Goal: Task Accomplishment & Management: Complete application form

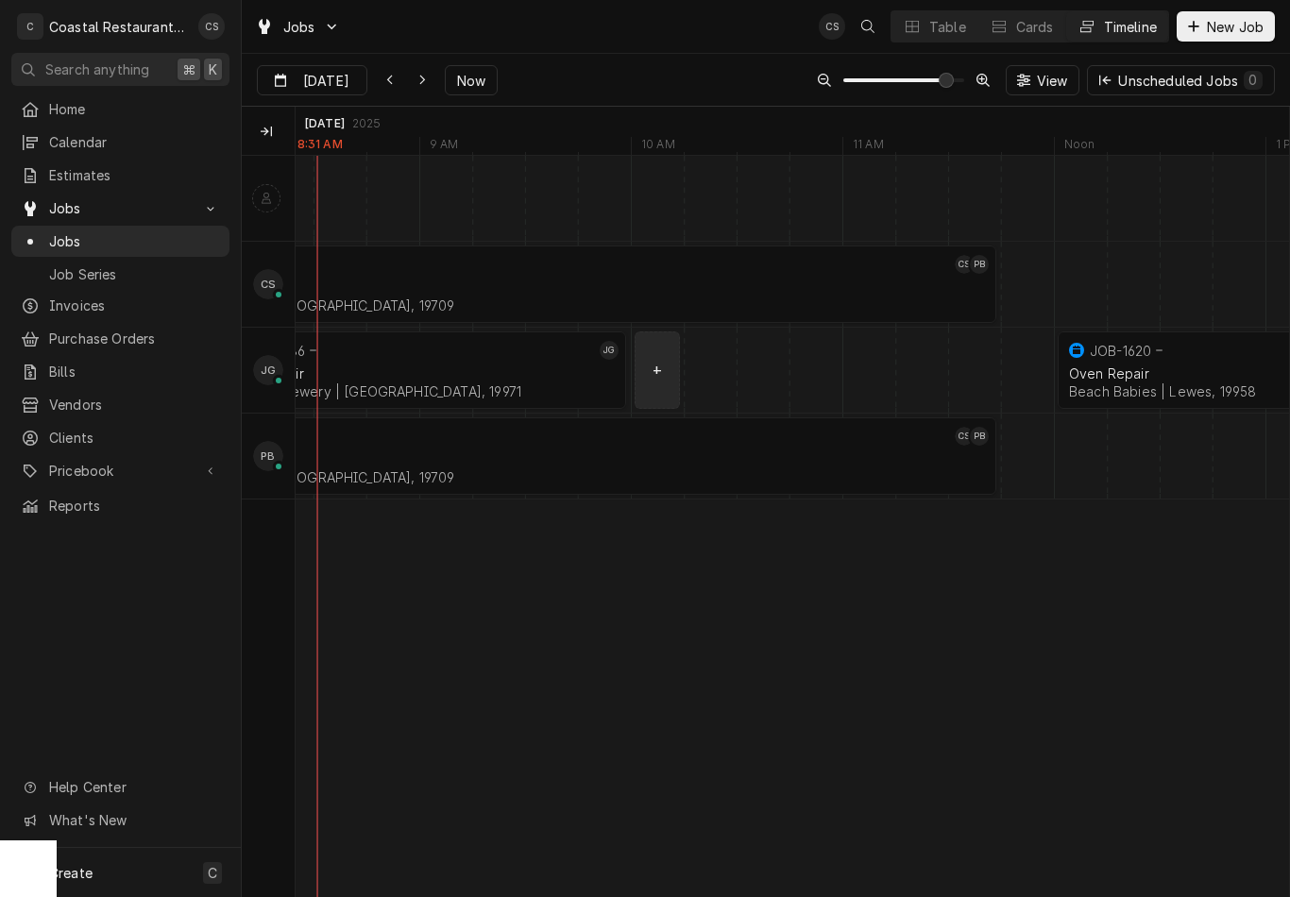
click at [659, 365] on div "normal" at bounding box center [1080, 370] width 40879 height 85
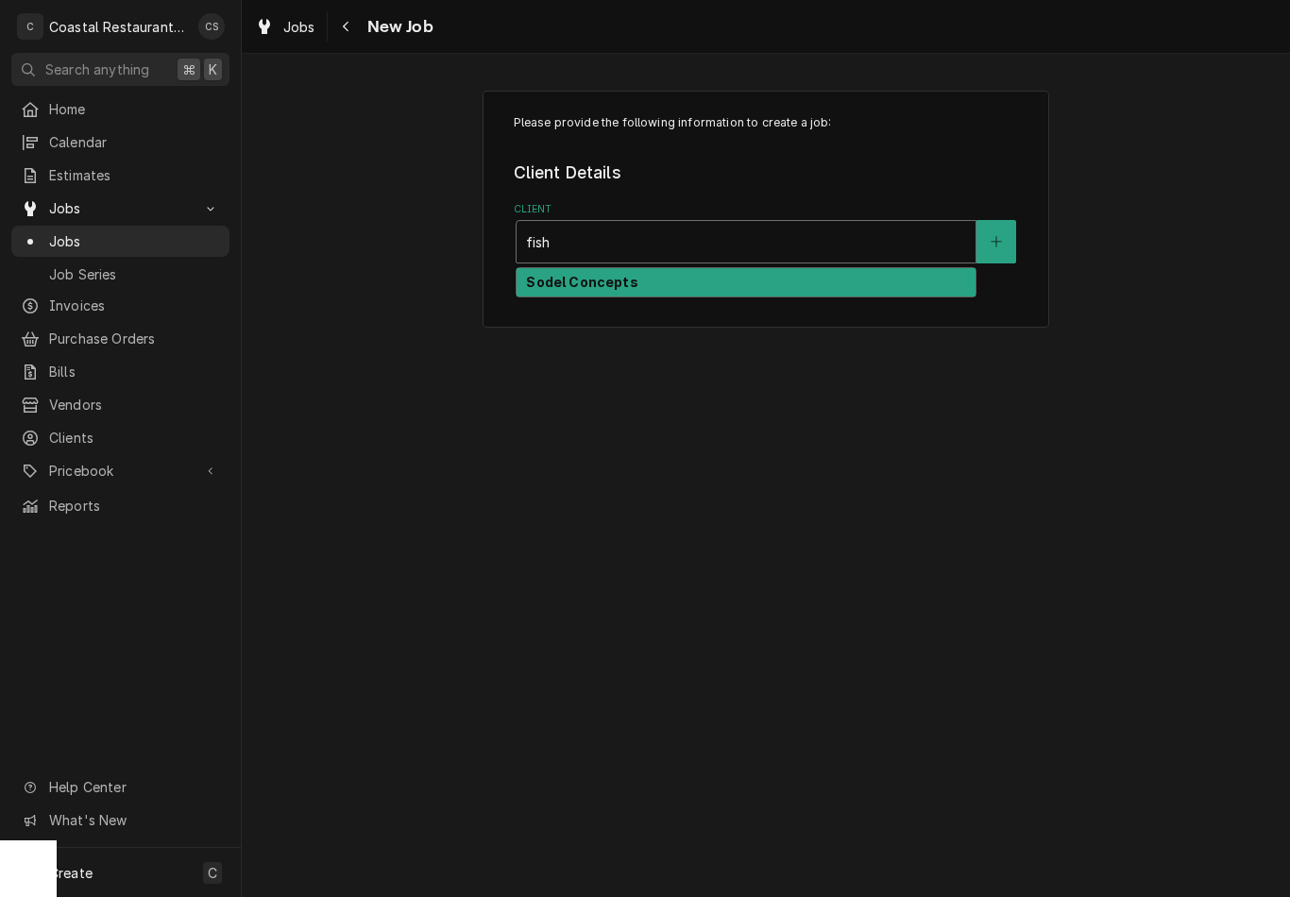
click at [618, 283] on strong "Sodel Concepts" at bounding box center [581, 282] width 111 height 16
type input "fish"
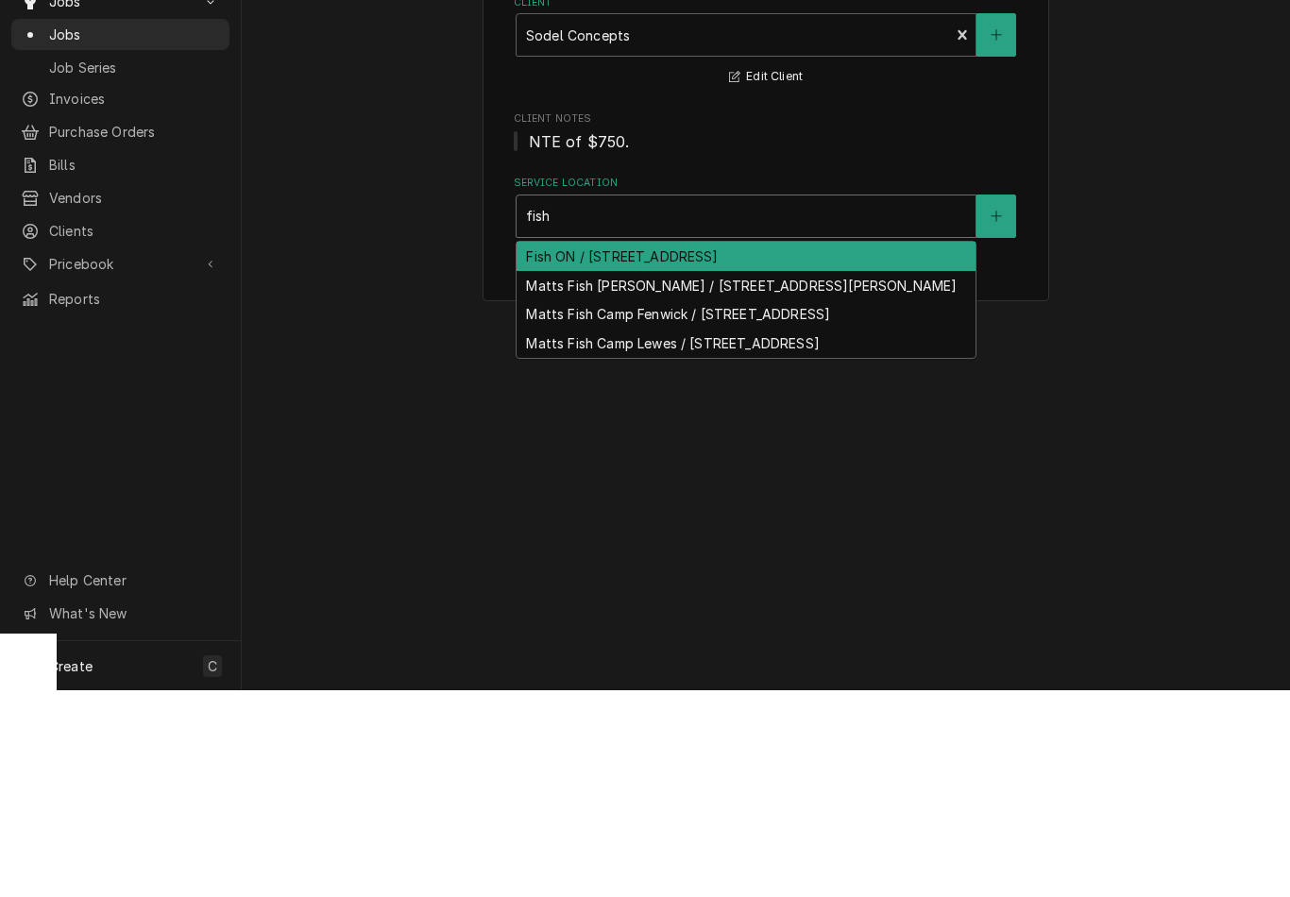
click at [670, 449] on div "Fish ON / [STREET_ADDRESS]" at bounding box center [746, 463] width 459 height 29
type input "fish"
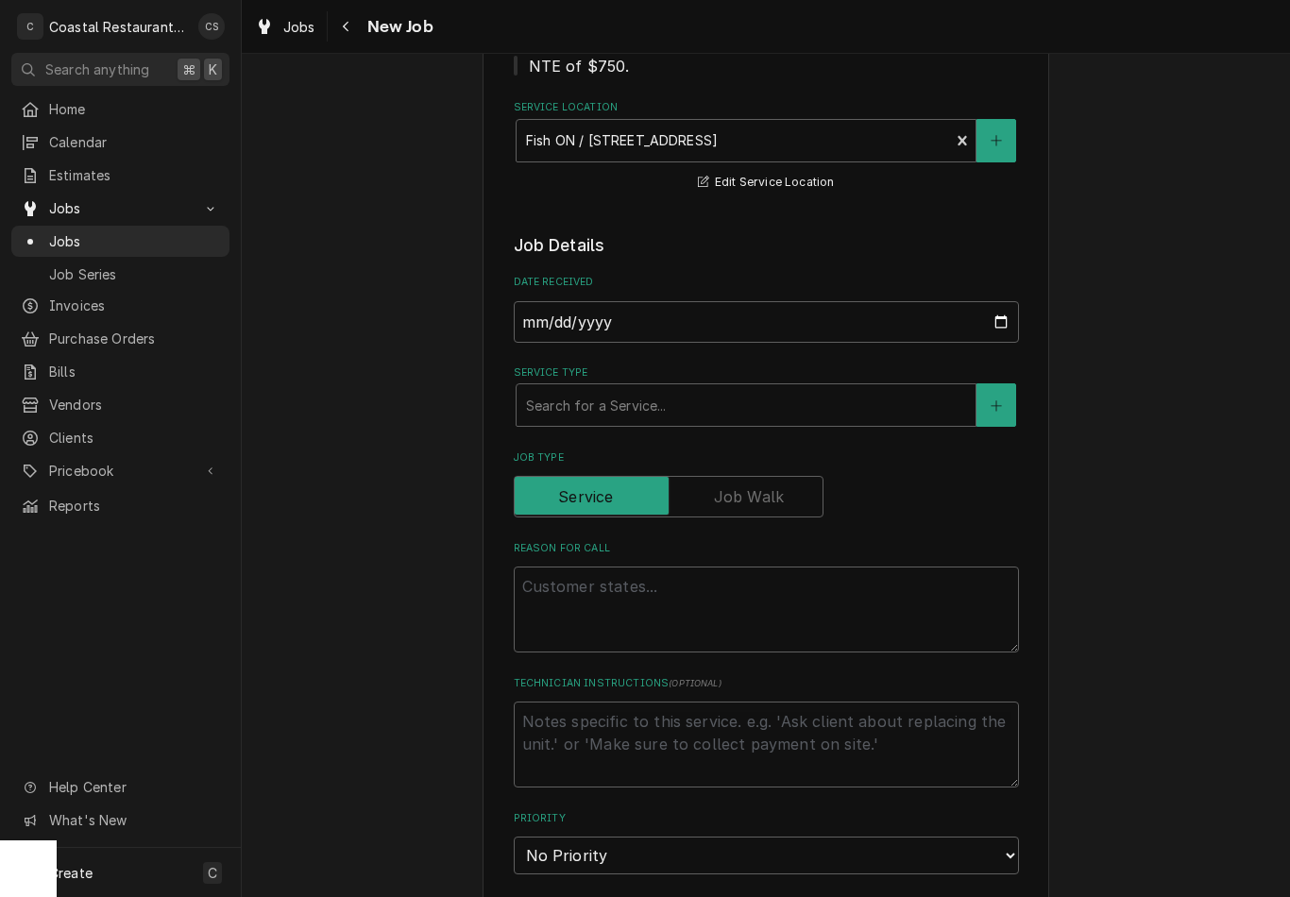
scroll to position [330, 0]
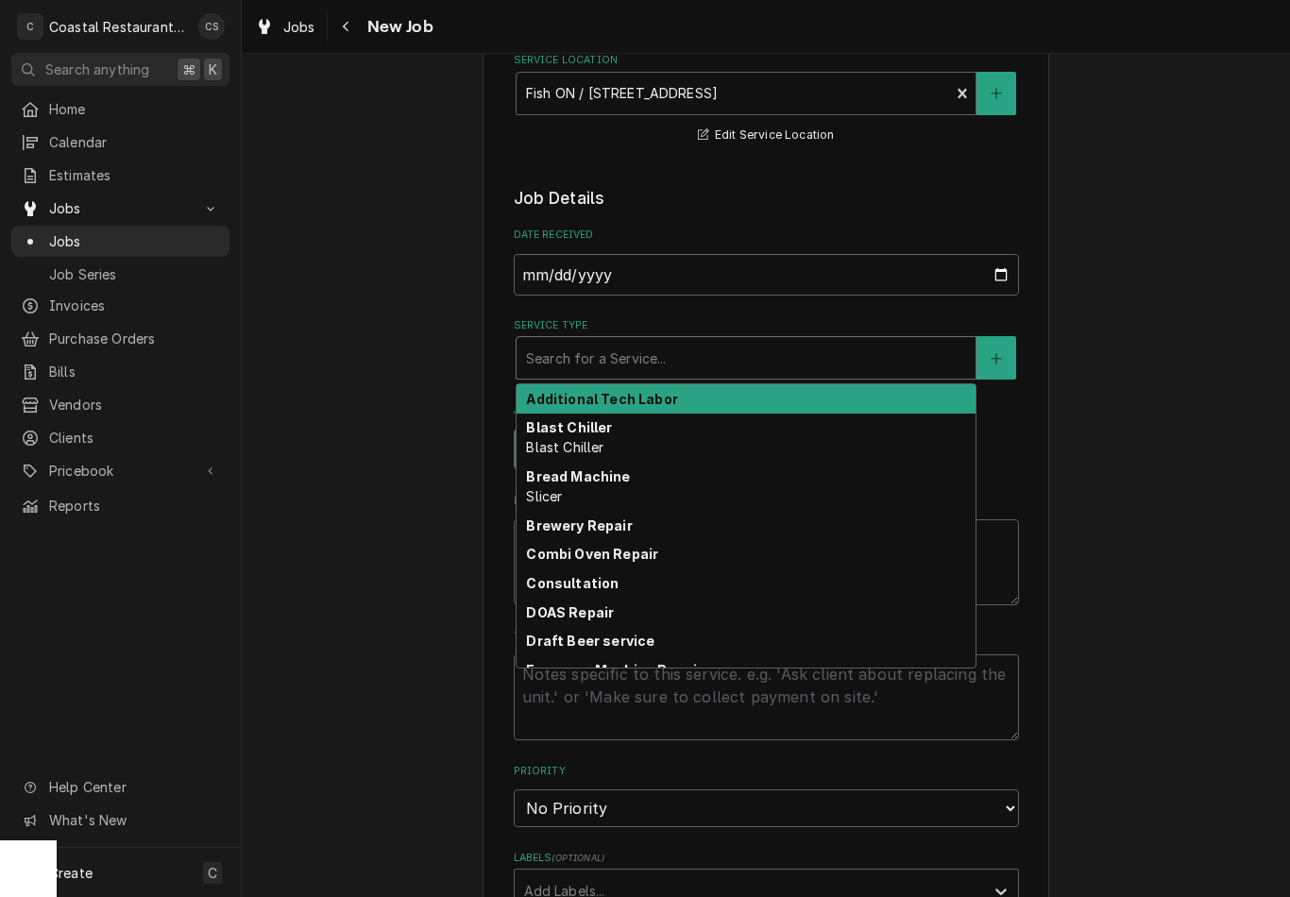
type input "o"
type textarea "x"
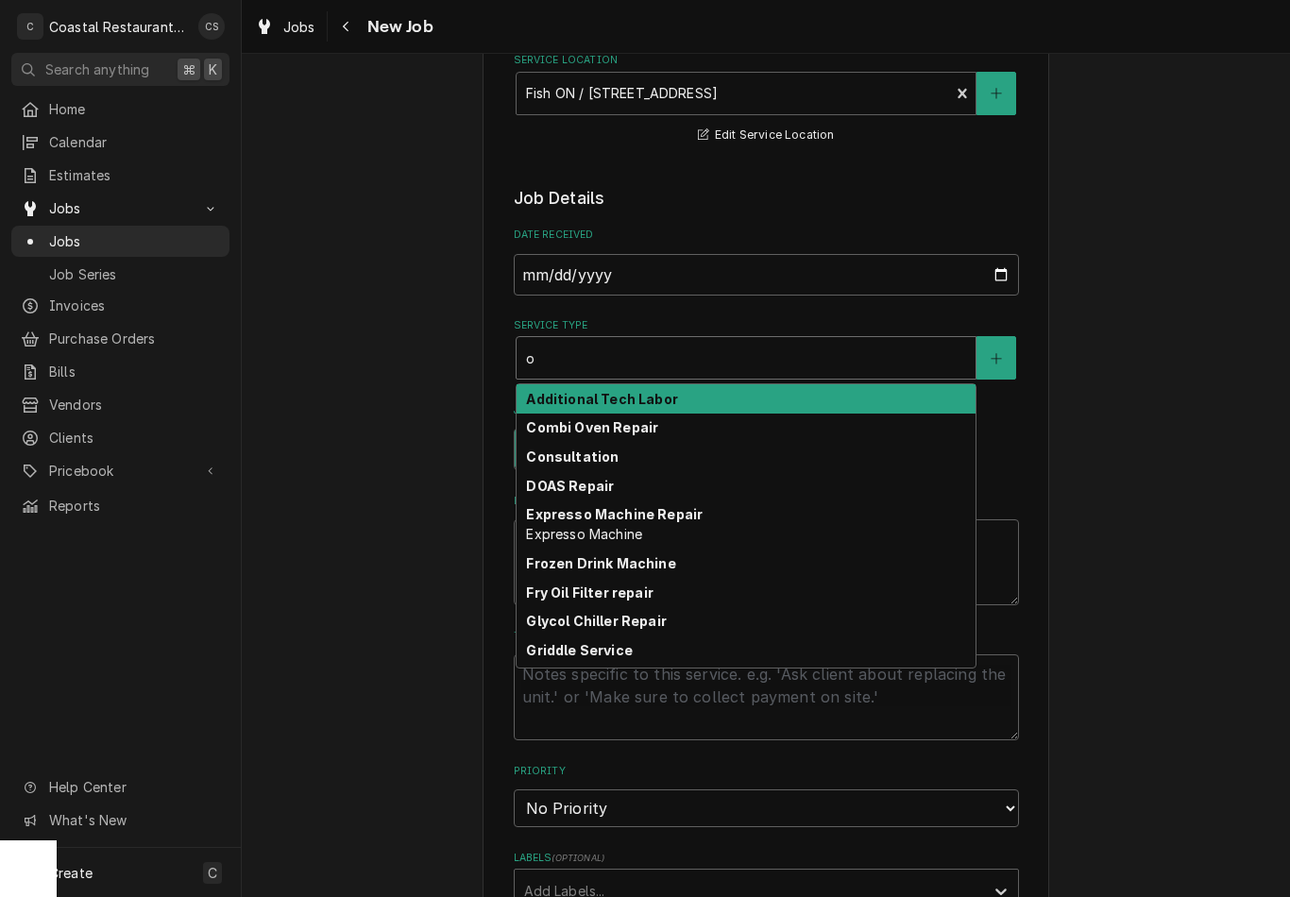
type input "ov"
type textarea "x"
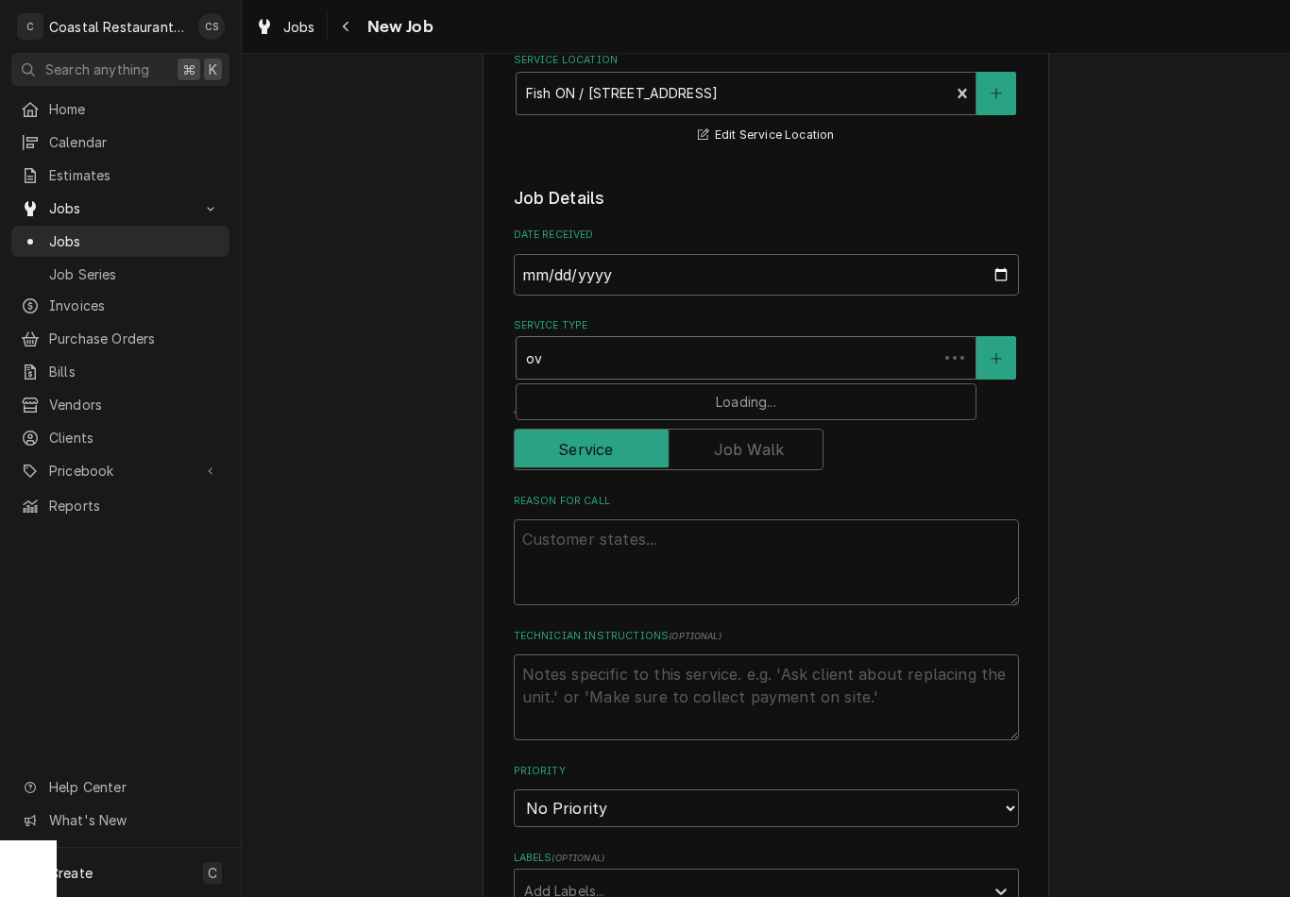
type input "ove"
type textarea "x"
type input "oven"
type textarea "x"
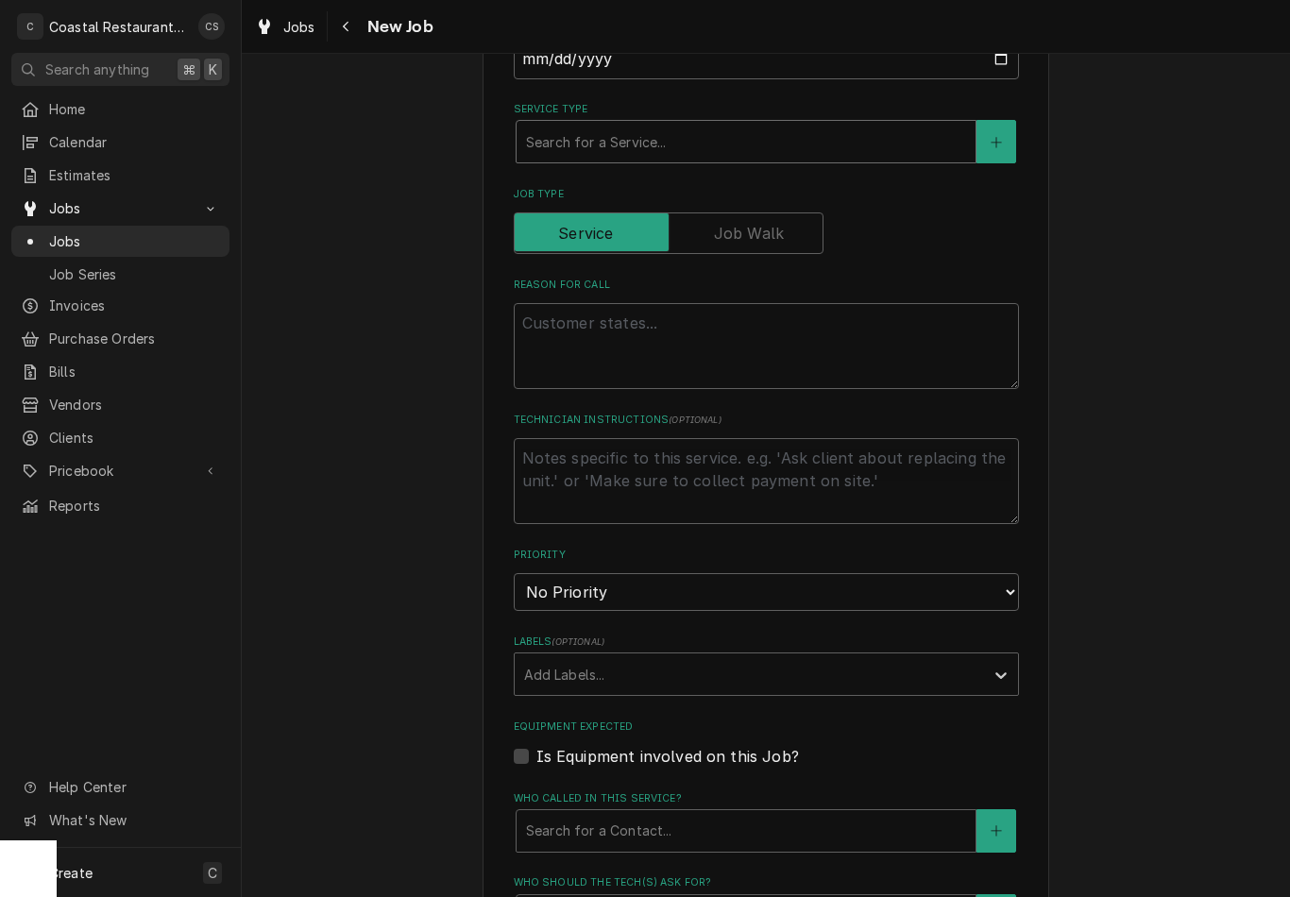
scroll to position [527, 0]
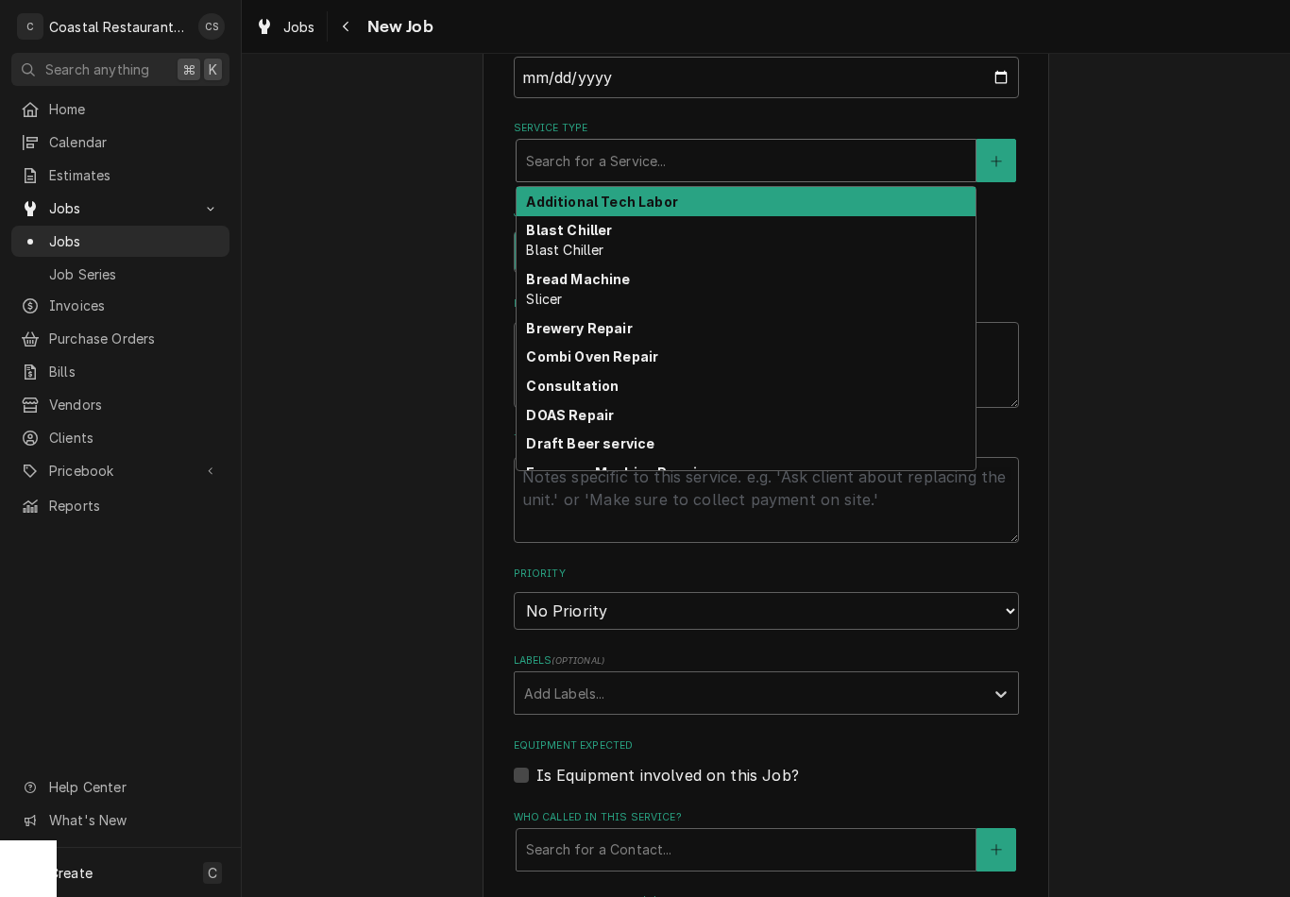
type input "o"
type textarea "x"
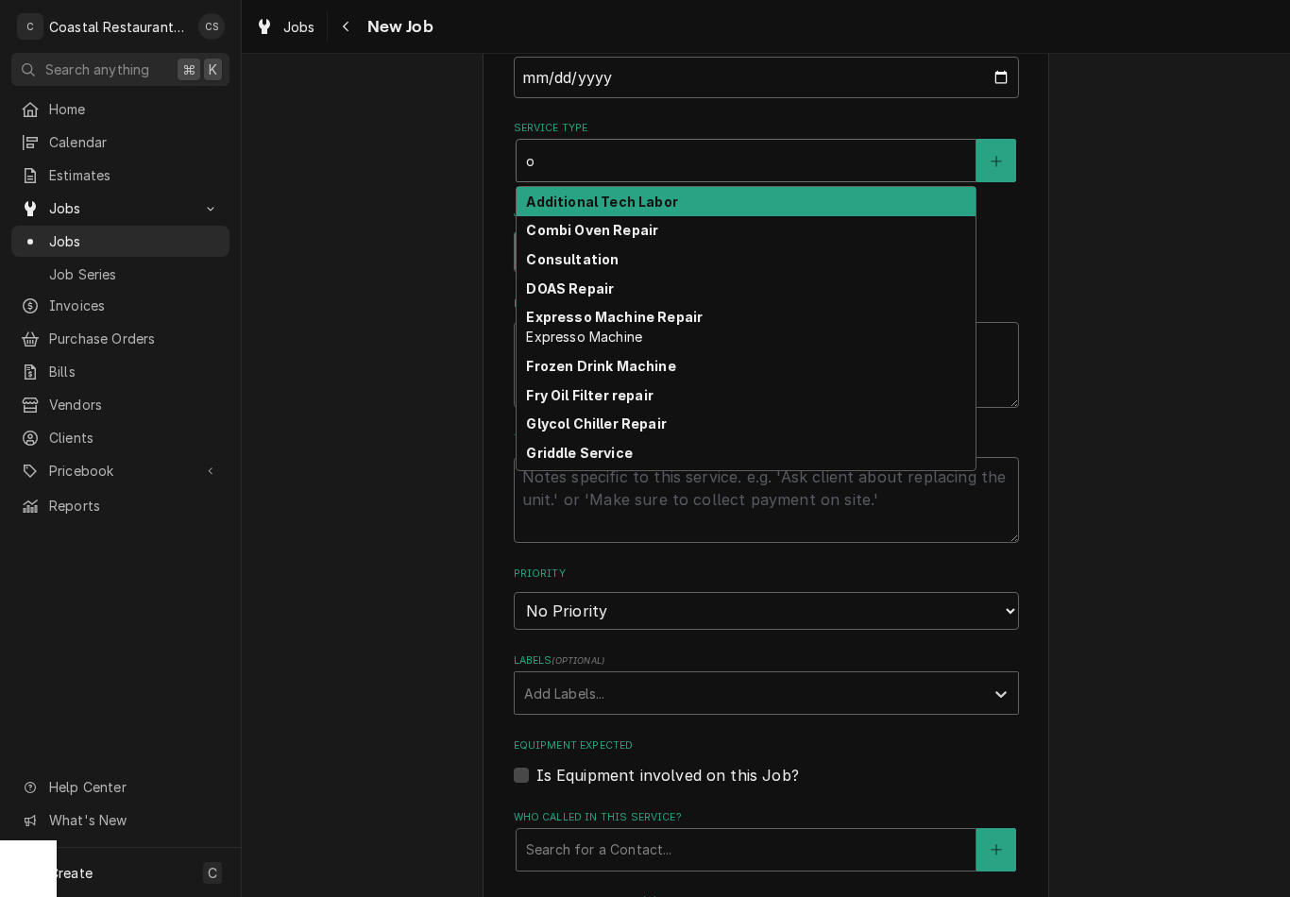
type input "ov"
type textarea "x"
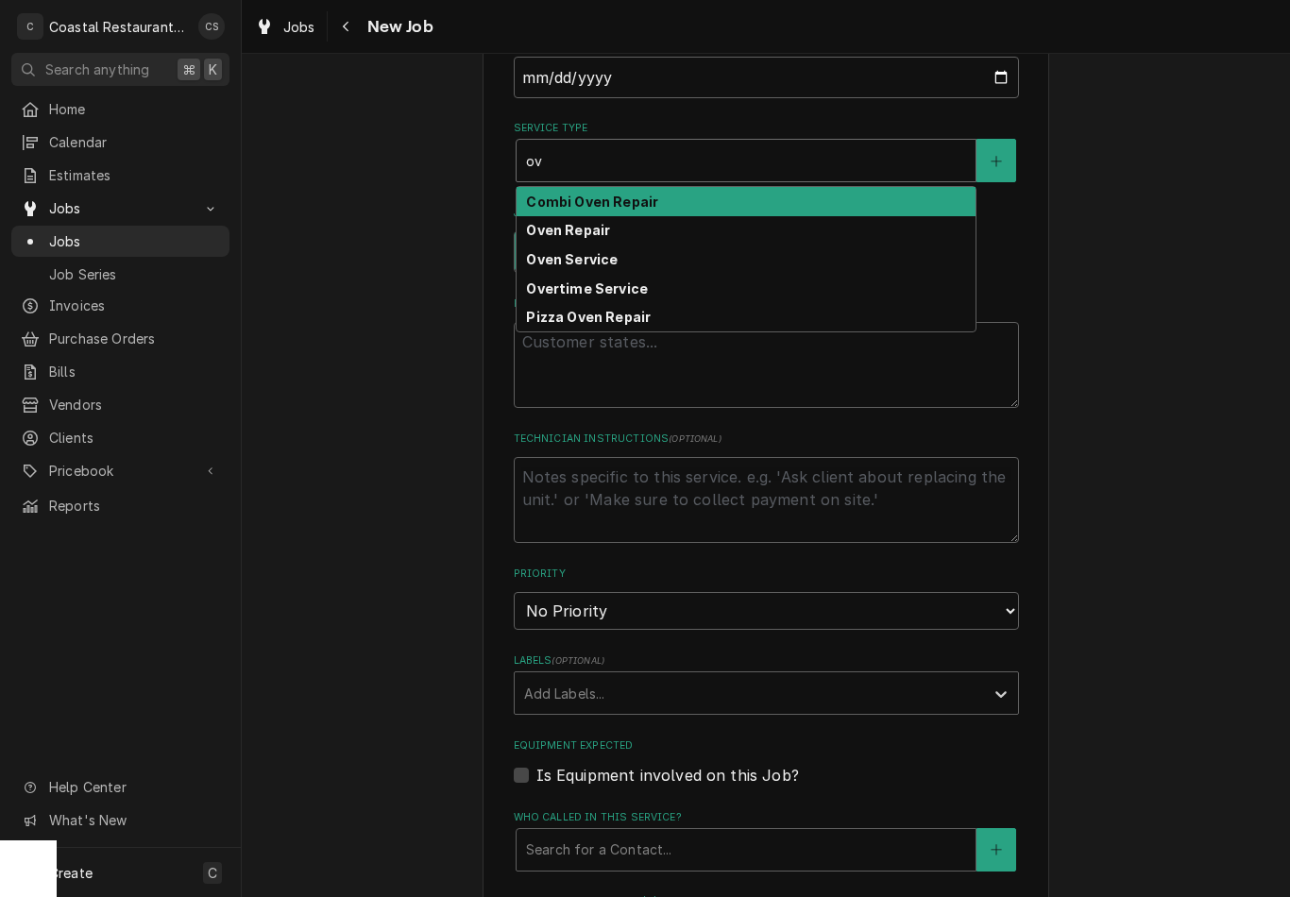
type input "ove"
type textarea "x"
type input "oven"
type textarea "x"
click at [634, 227] on div "Oven Repair" at bounding box center [746, 230] width 459 height 29
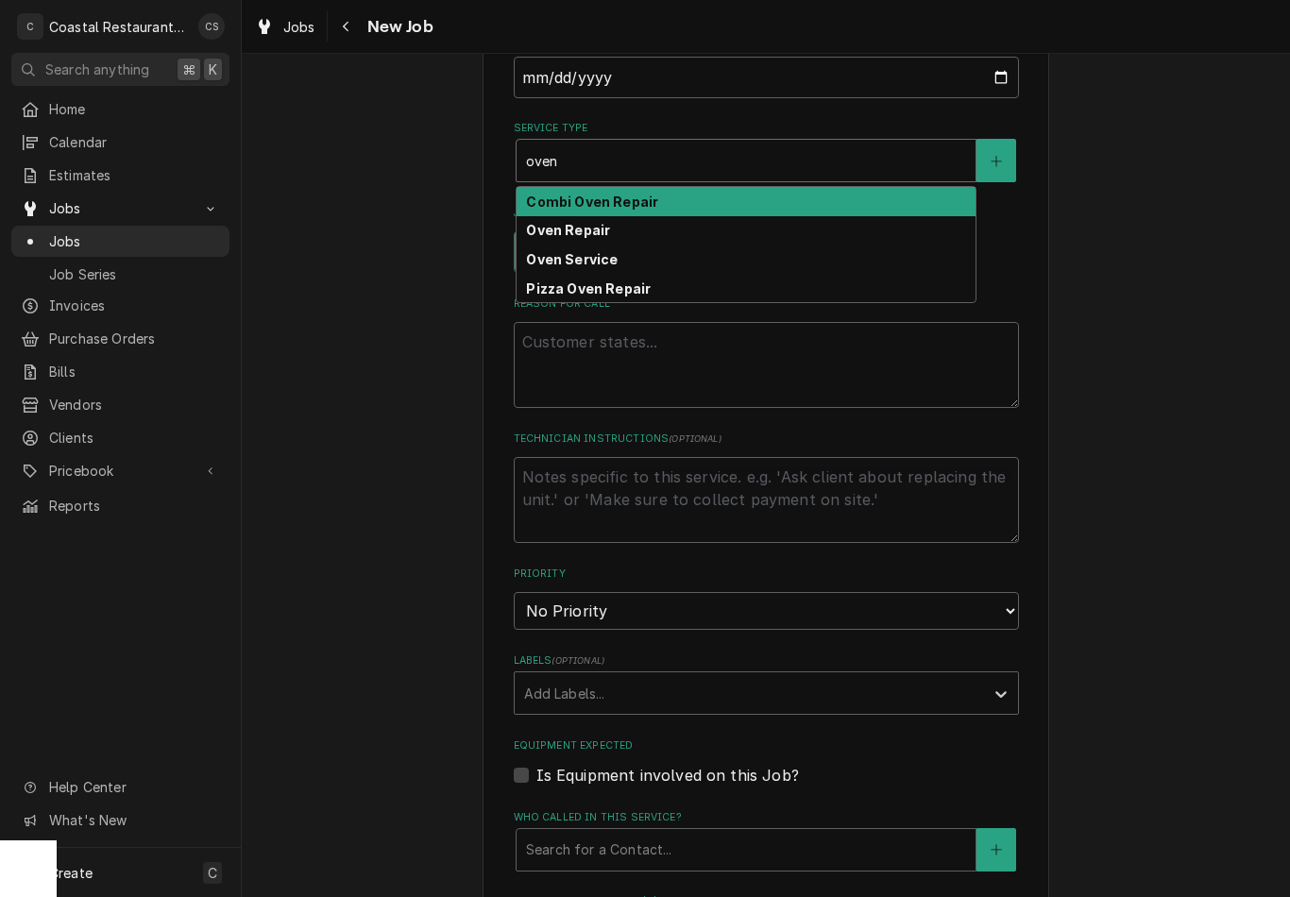
type input "oven"
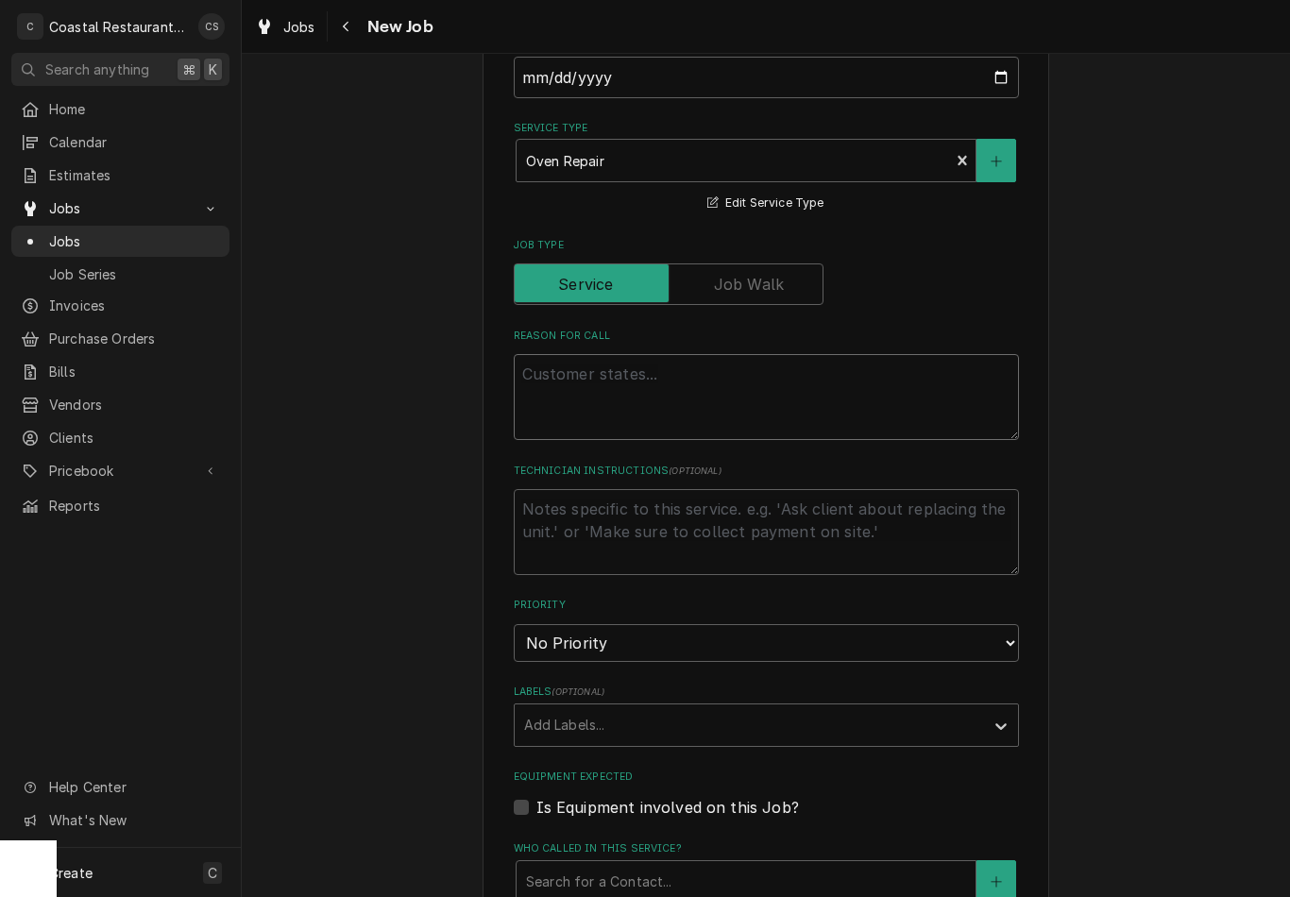
click at [664, 377] on textarea "Reason For Call" at bounding box center [766, 397] width 505 height 86
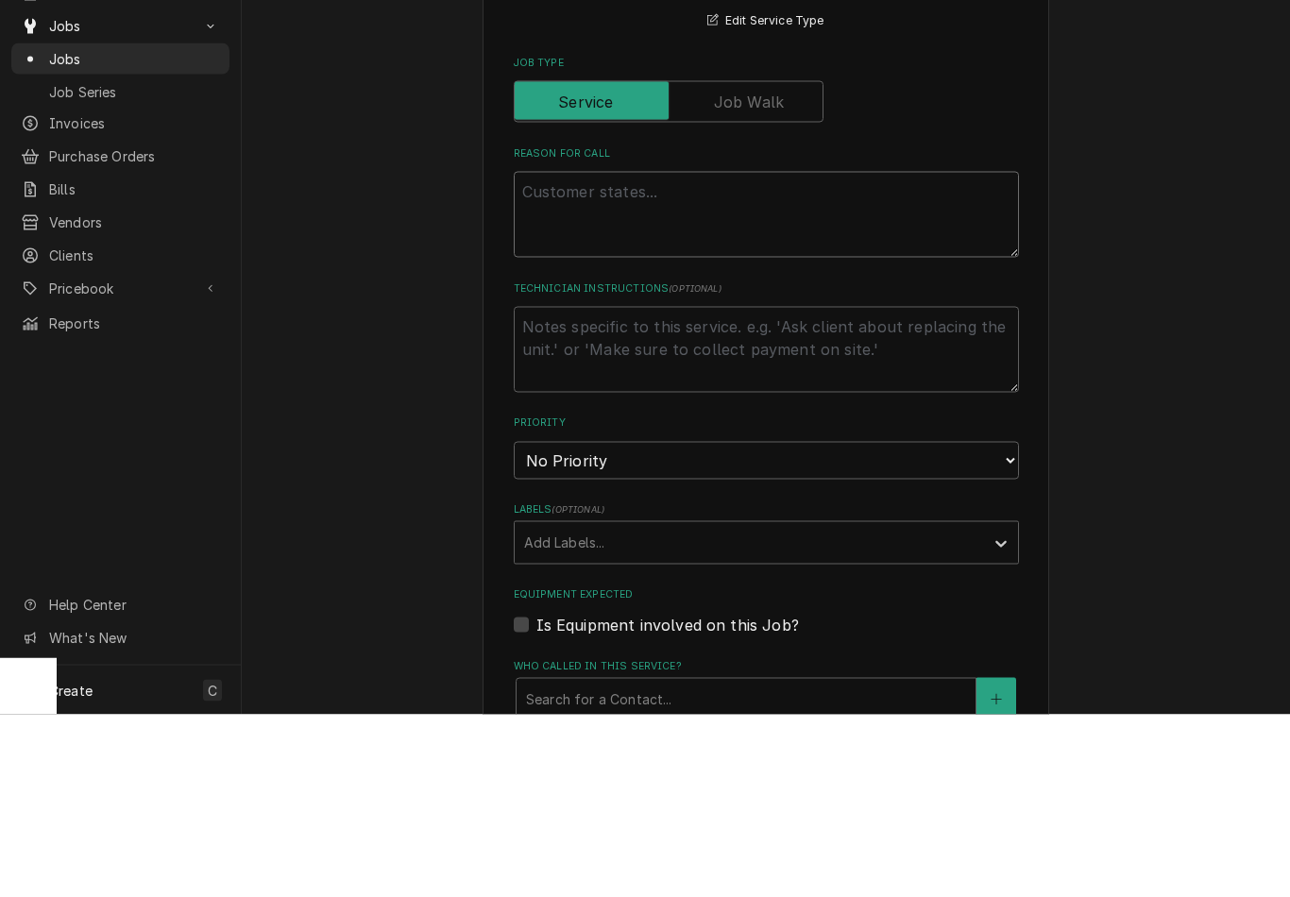
type textarea "x"
type textarea "W"
type textarea "x"
type textarea "Wor"
type textarea "x"
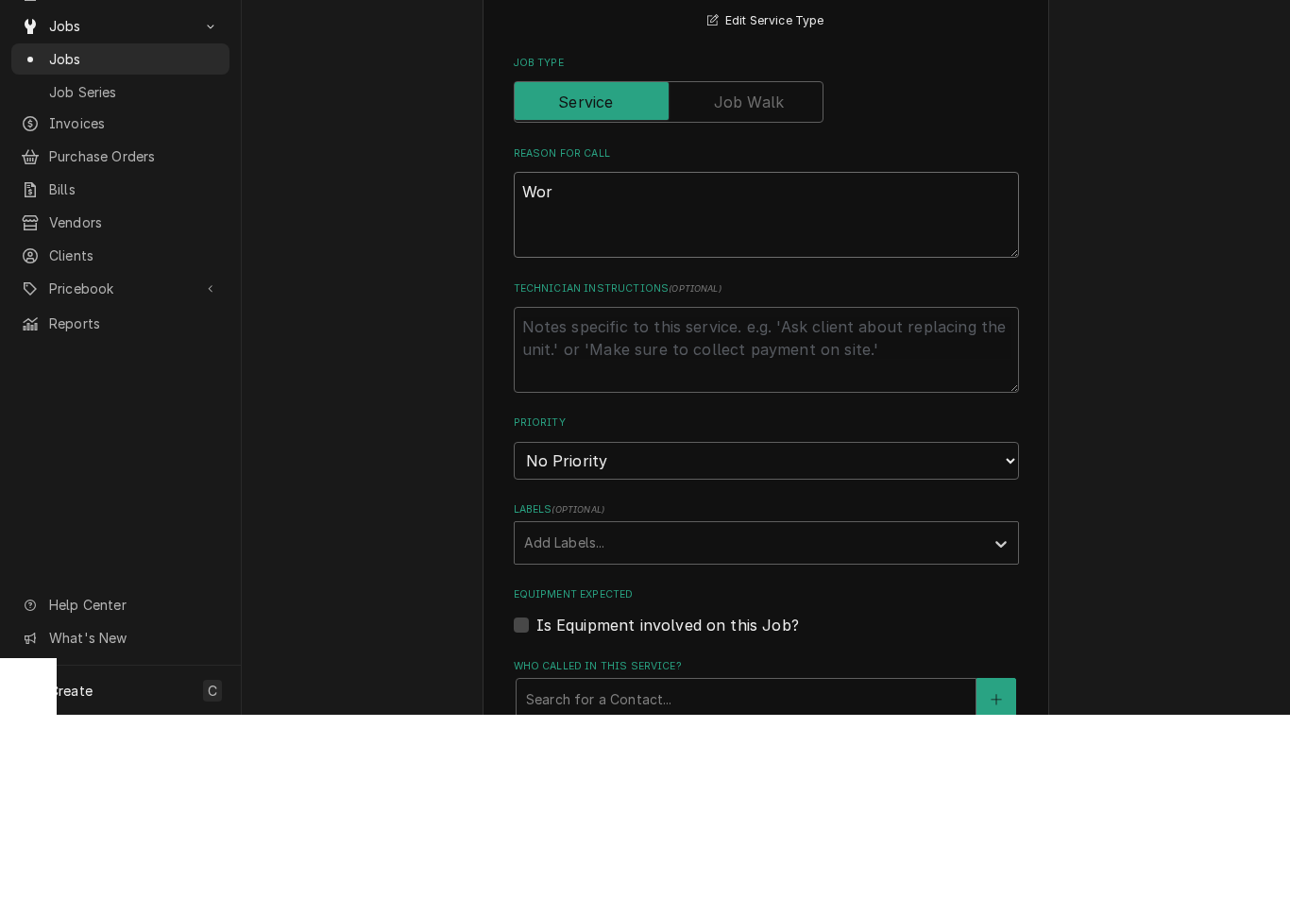
type textarea "Work"
type textarea "x"
type textarea "Work"
type textarea "x"
type textarea "Work O"
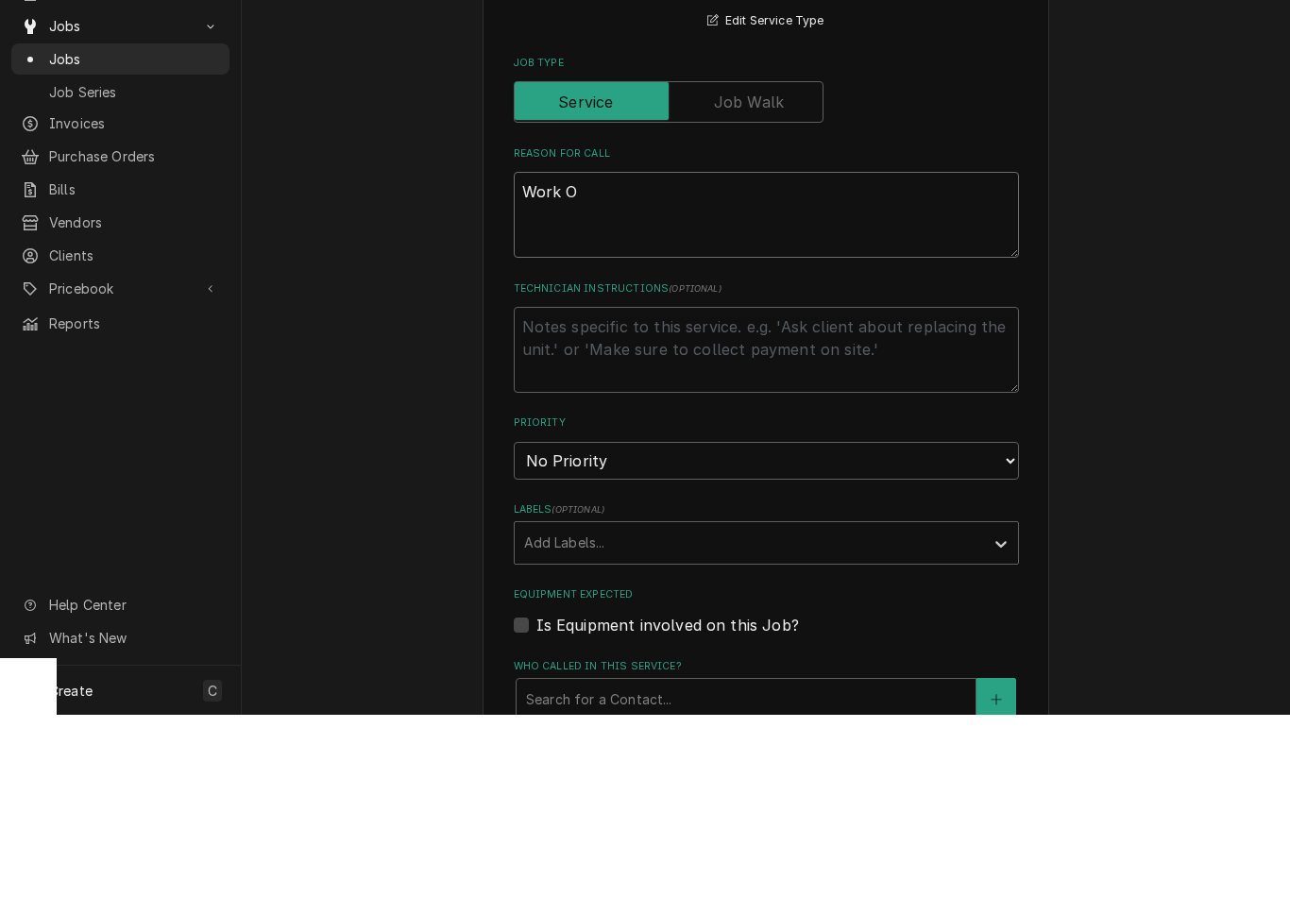
type textarea "x"
type textarea "Work Or"
type textarea "x"
type textarea "Work Ord"
type textarea "x"
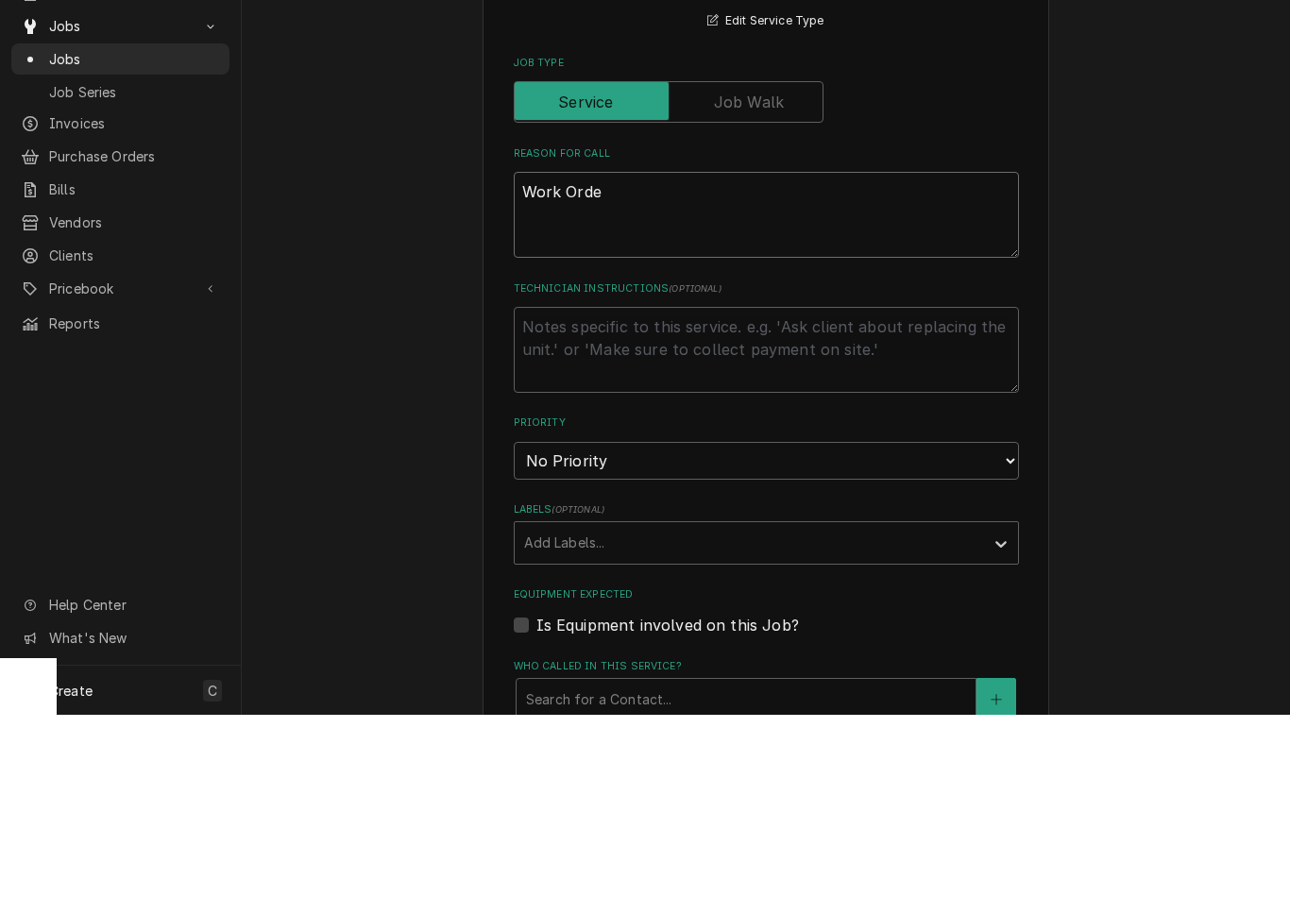
type textarea "Work Order"
type textarea "x"
type textarea "Work Order"
type textarea "x"
type textarea "Work Order I"
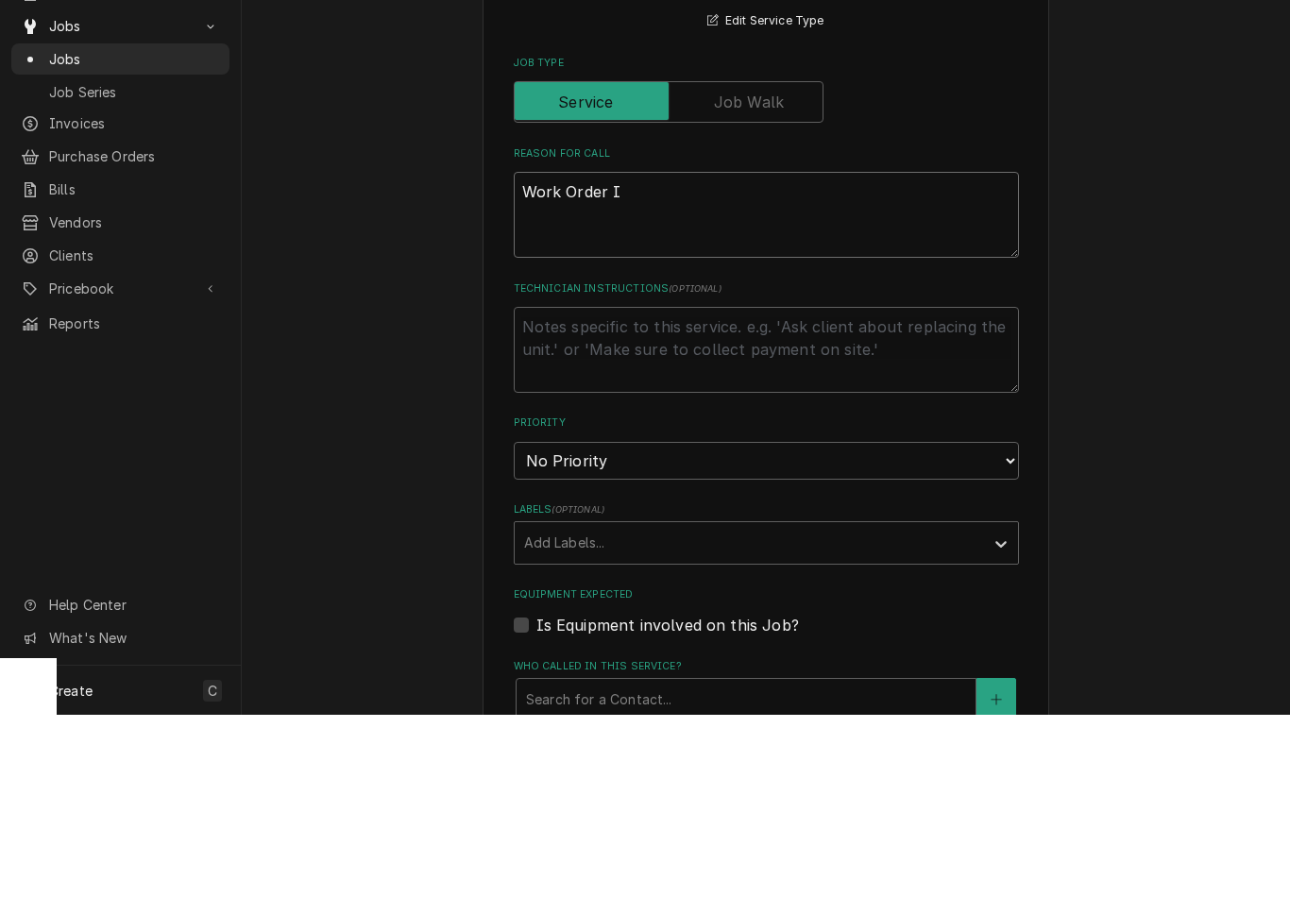
type textarea "x"
type textarea "Work Order ID"
type textarea "x"
type textarea "Work Order ID:"
type textarea "x"
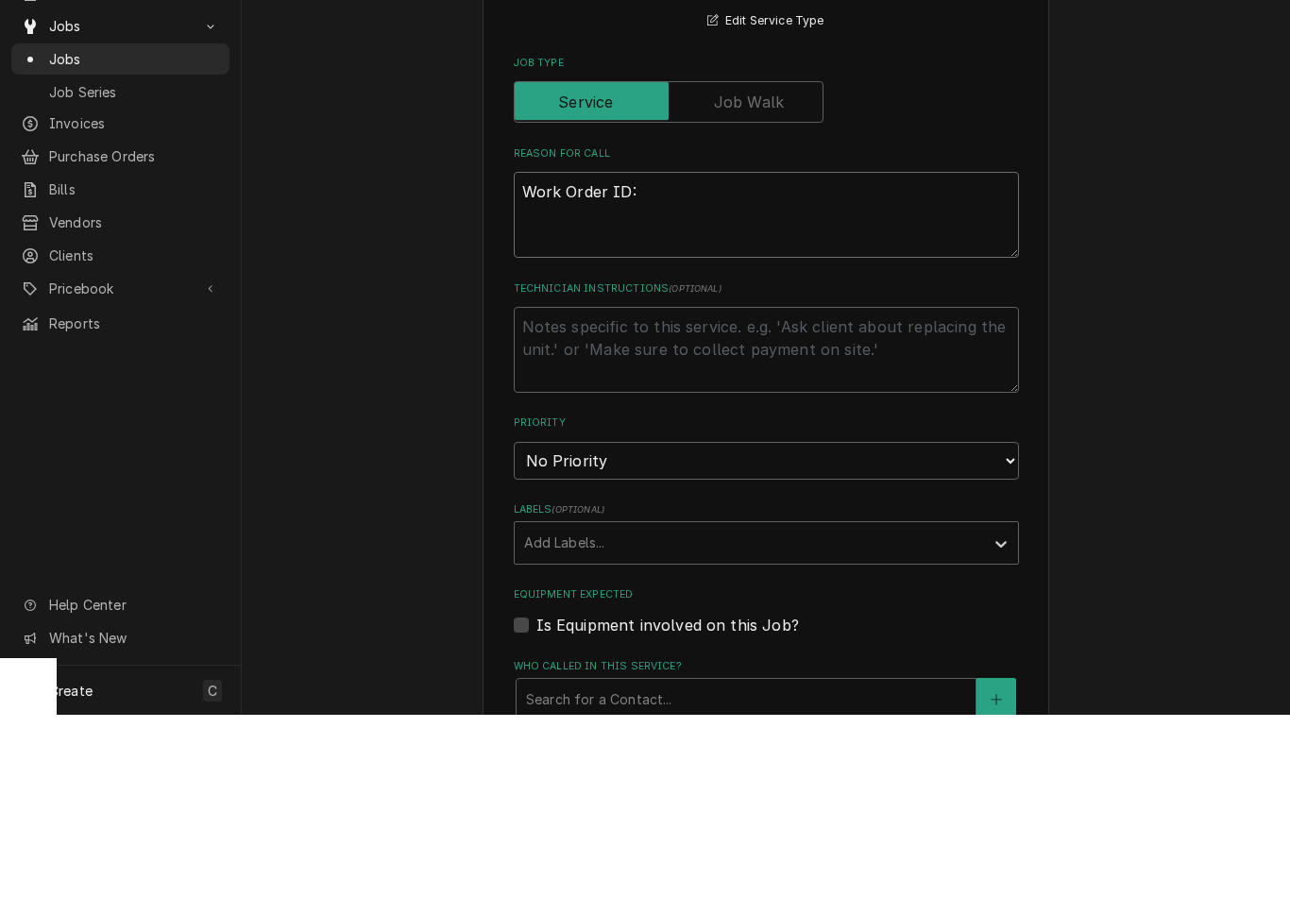
type textarea "Work Order ID: 1"
type textarea "x"
type textarea "Work Order ID: 14"
type textarea "x"
type textarea "Work Order ID: 141"
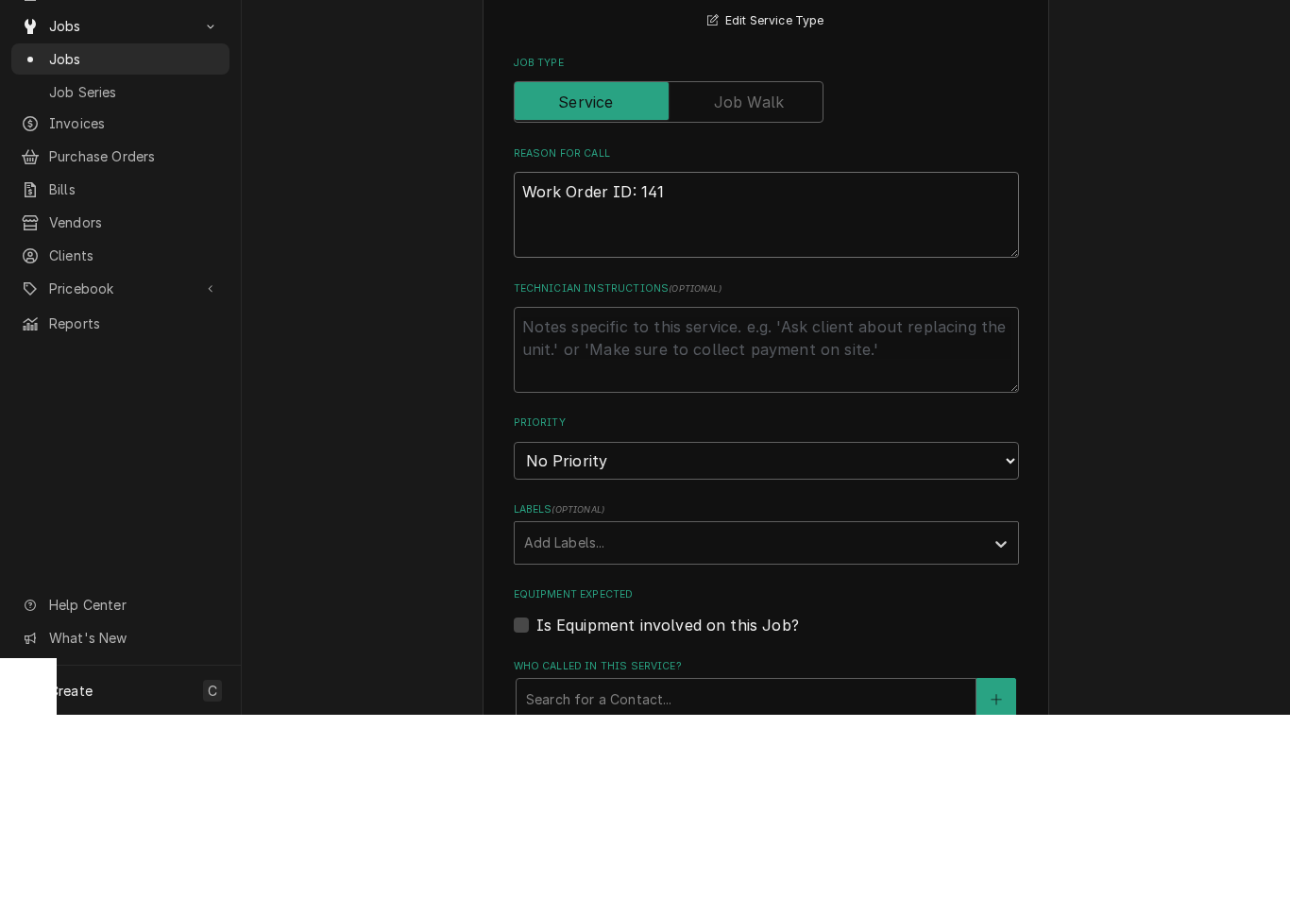
type textarea "x"
type textarea "Work Order ID: 1414"
type textarea "x"
type textarea "Work Order ID: 14149"
type textarea "x"
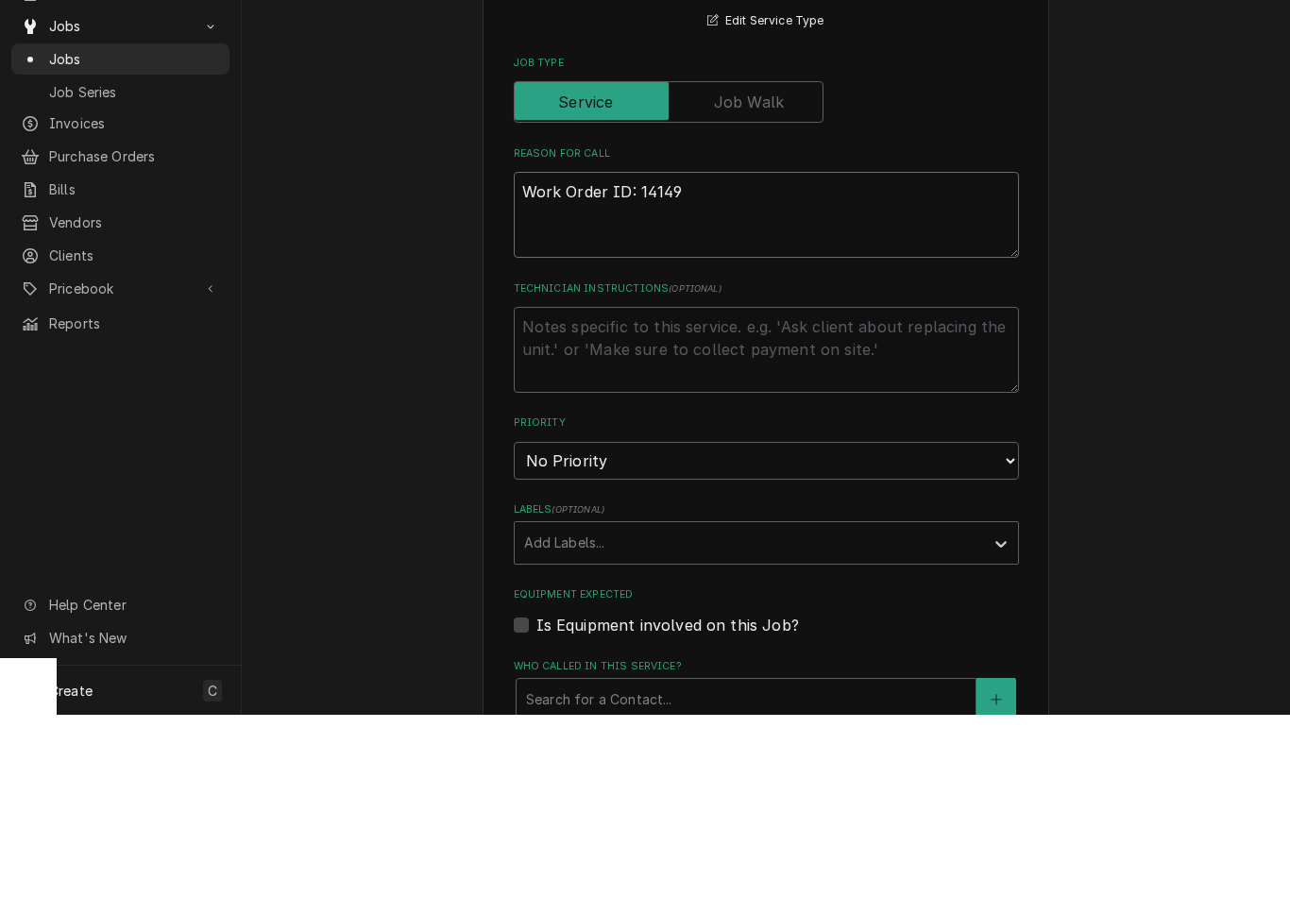
type textarea "Work Order ID: 14149"
type textarea "x"
type textarea "Work Order ID: 14149 t"
type textarea "x"
type textarea "Work Order ID: 14149 th"
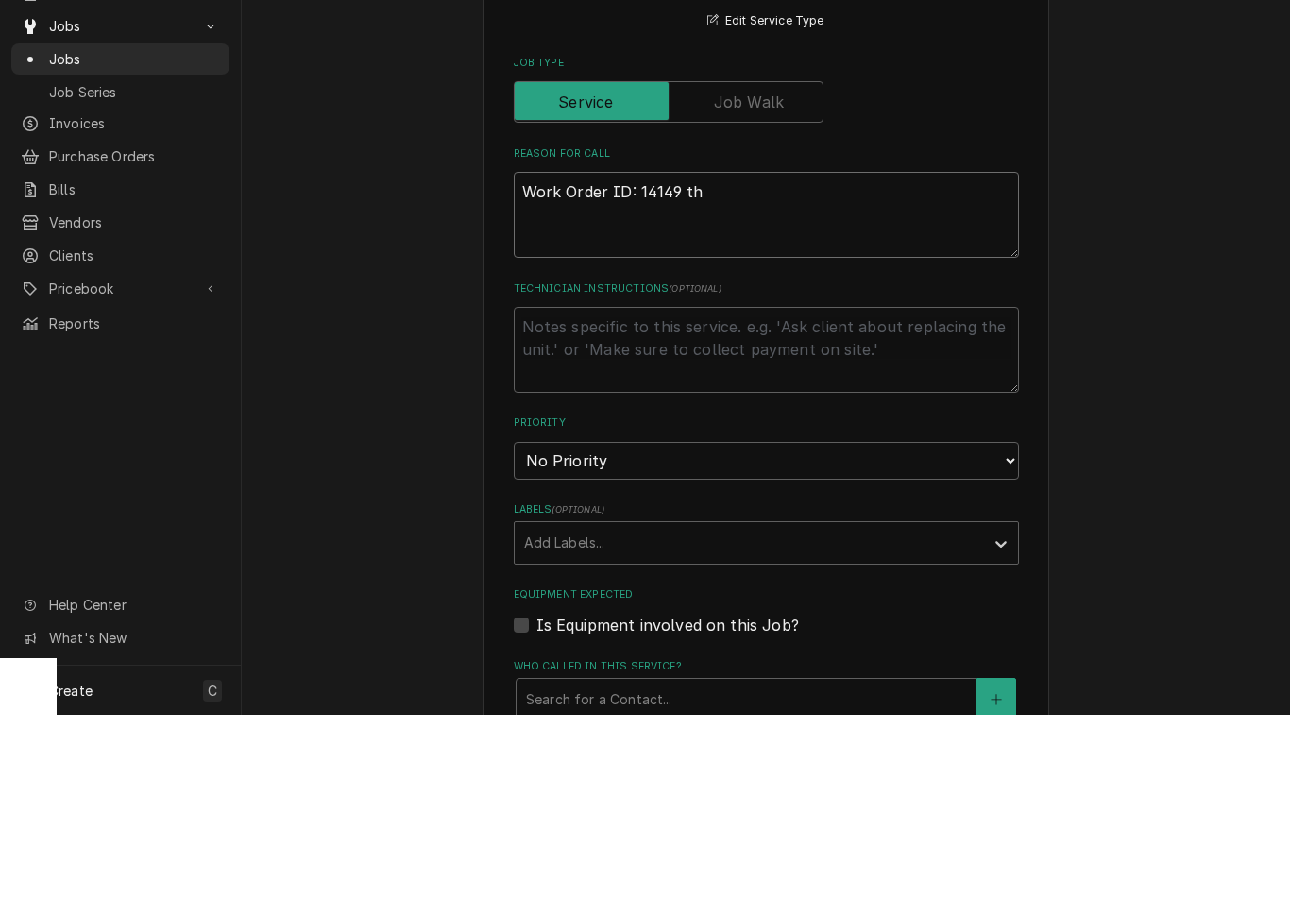
type textarea "x"
type textarea "Work Order ID: 14149 the"
type textarea "x"
type textarea "Work Order ID: 14149 the"
type textarea "x"
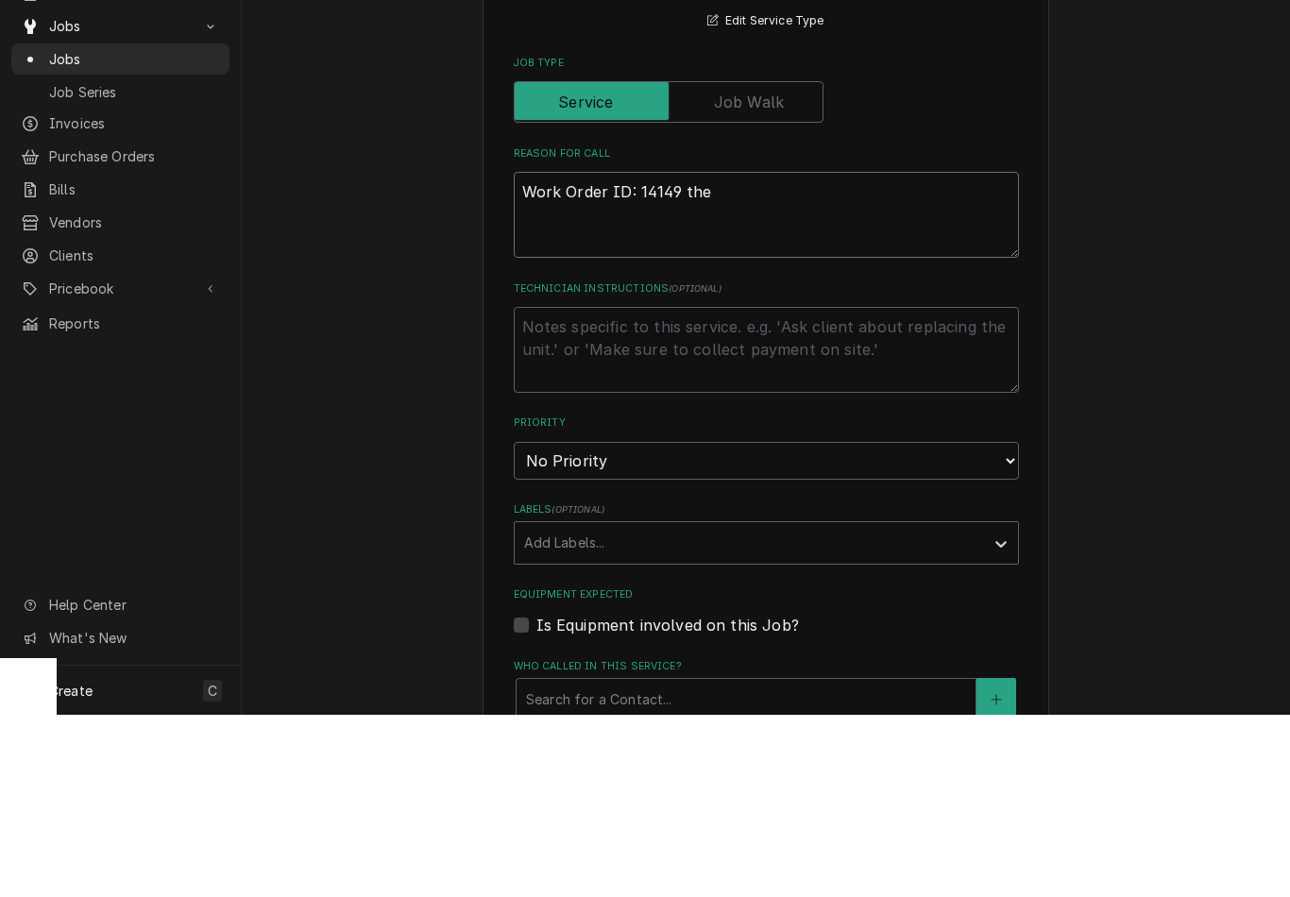
type textarea "Work Order ID: 14149 the o"
type textarea "x"
type textarea "Work Order ID: 14149 the ov"
type textarea "x"
type textarea "Work Order ID: 14149 the ove"
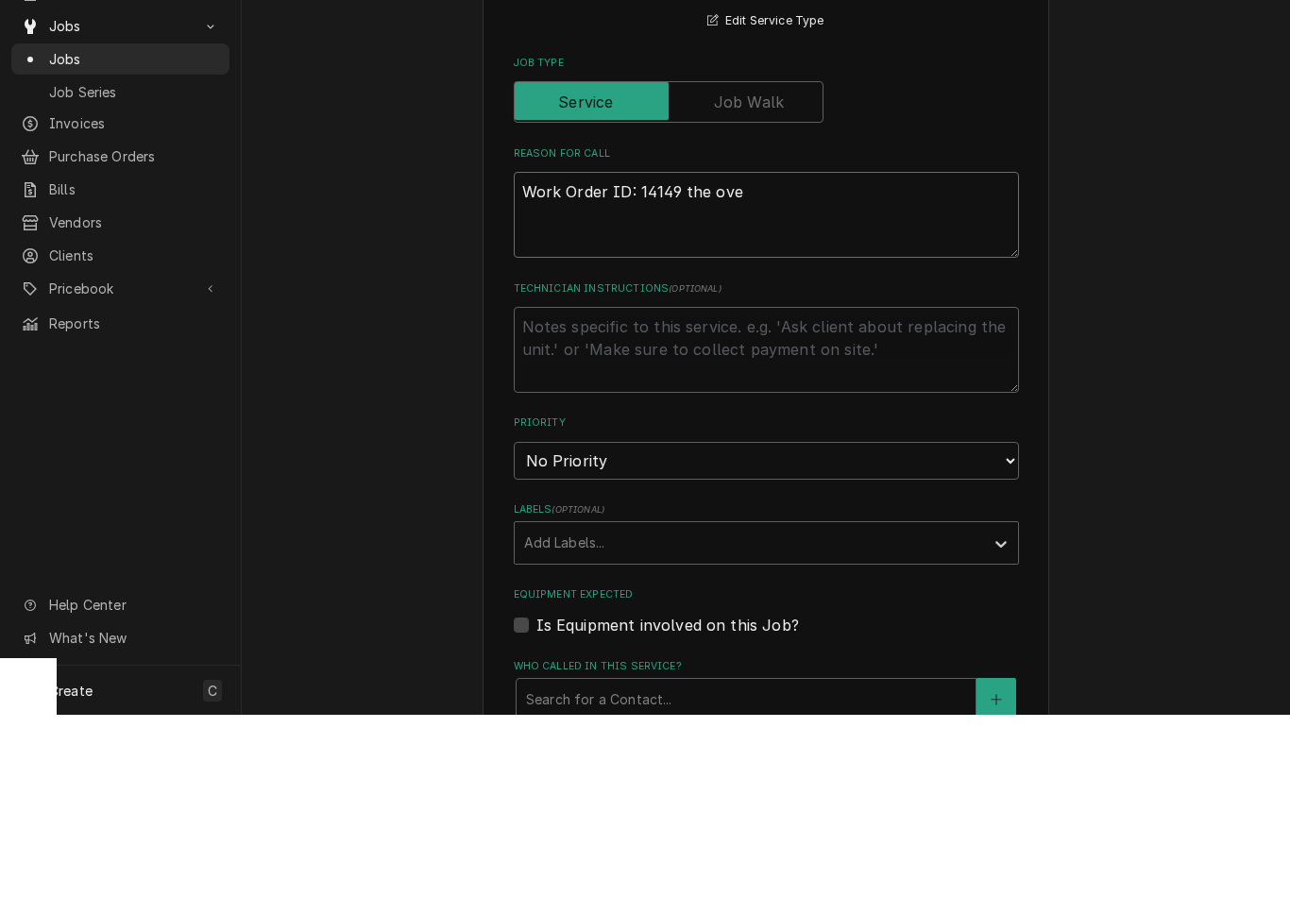
type textarea "x"
type textarea "Work Order ID: 14149 the ovem"
type textarea "x"
type textarea "Work Order ID: 14149 the ove"
type textarea "x"
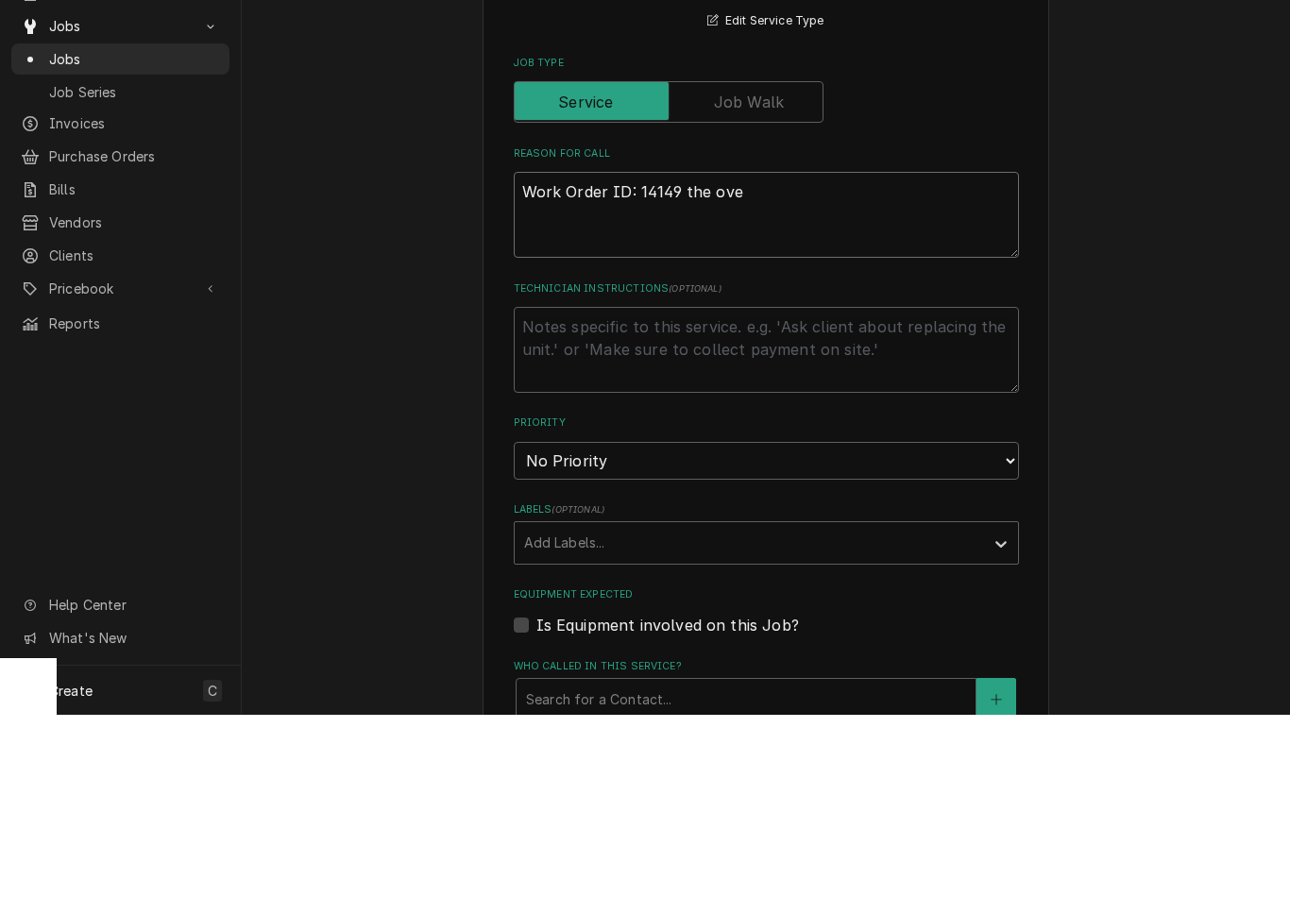
type textarea "Work Order ID: 14149 the oven"
type textarea "x"
type textarea "Work Order ID: 14149 the oven"
type textarea "x"
type textarea "Work Order ID: 14149 the oven b"
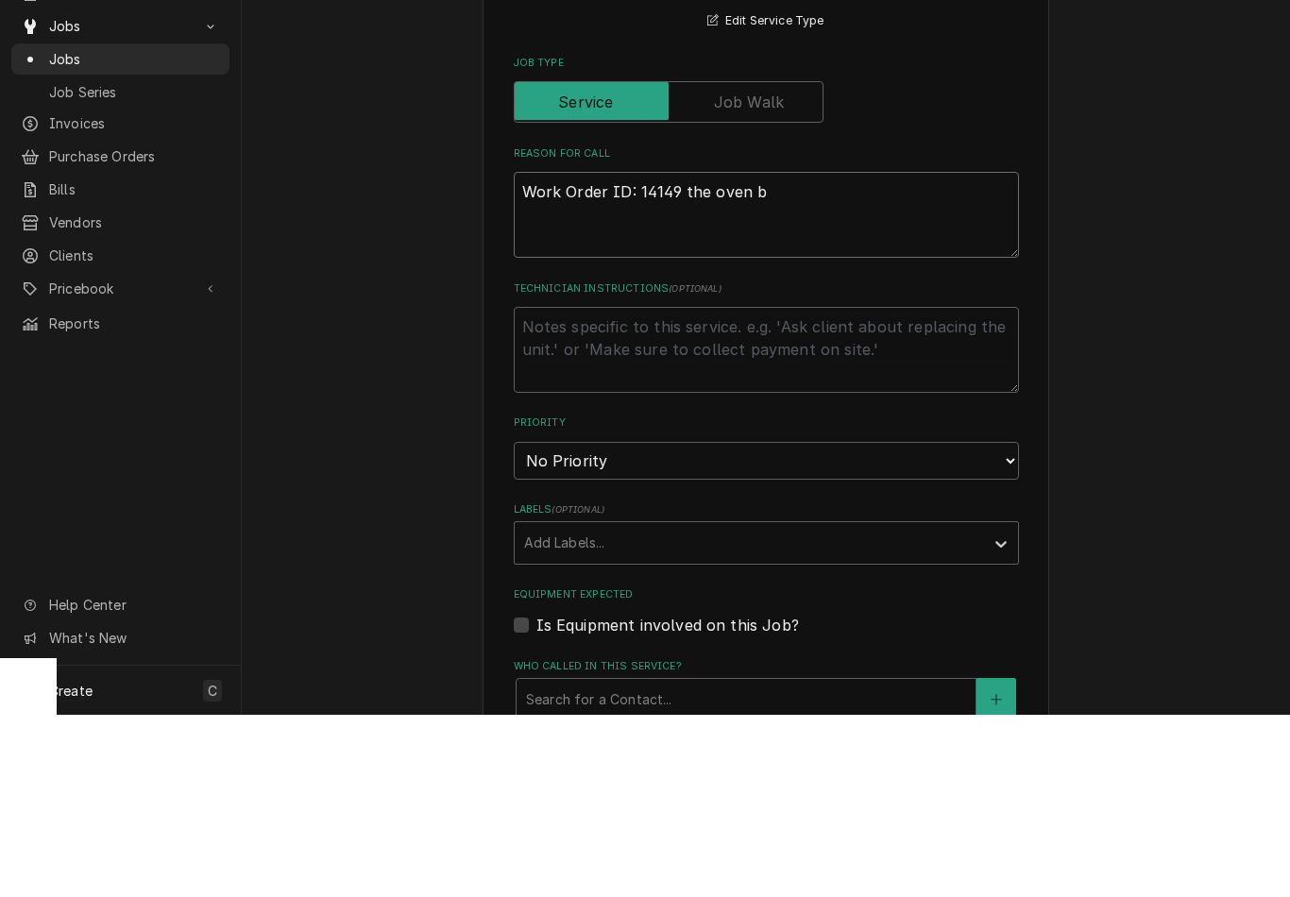
type textarea "x"
type textarea "Work Order ID: 14149 the oven be"
type textarea "x"
type textarea "Work Order ID: 14149 the oven bet"
type textarea "x"
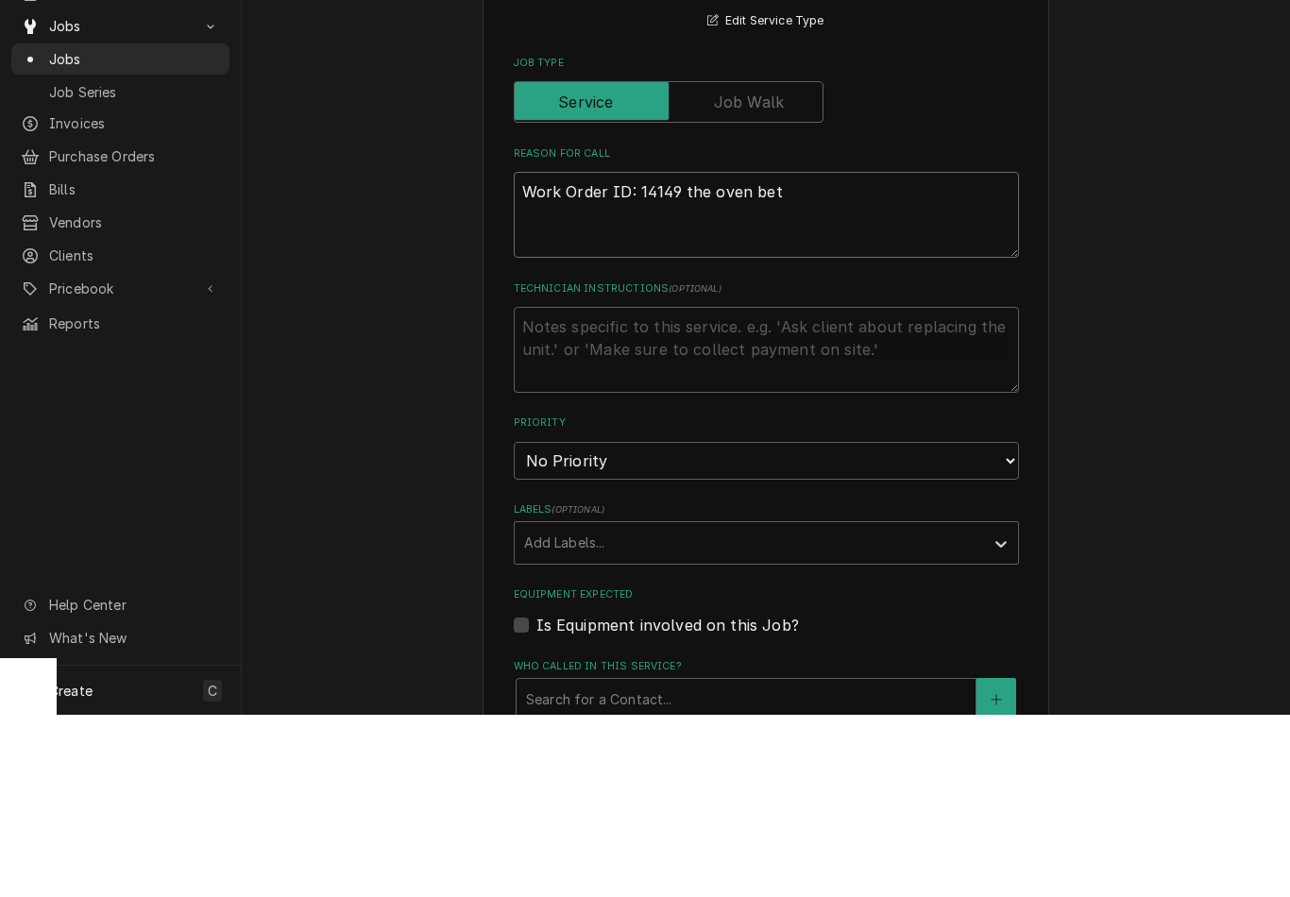
type textarea "Work Order ID: 14149 the oven betw"
type textarea "x"
type textarea "Work Order ID: 14149 the oven betwe"
type textarea "x"
type textarea "Work Order ID: 14149 the oven betwee"
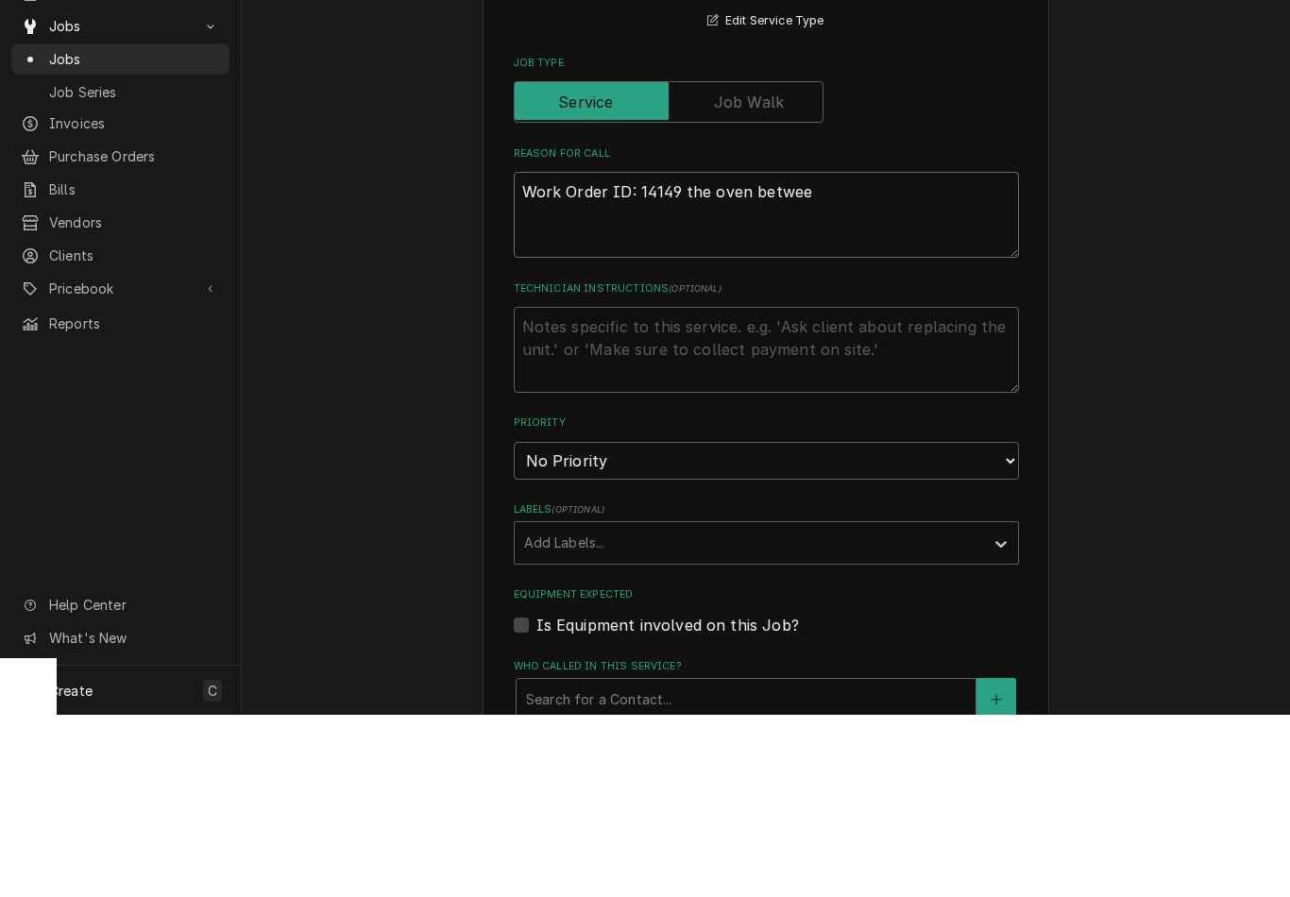
type textarea "x"
type textarea "Work Order ID: 14149 the oven between"
type textarea "x"
type textarea "Work Order ID: 14149 the oven between"
type textarea "x"
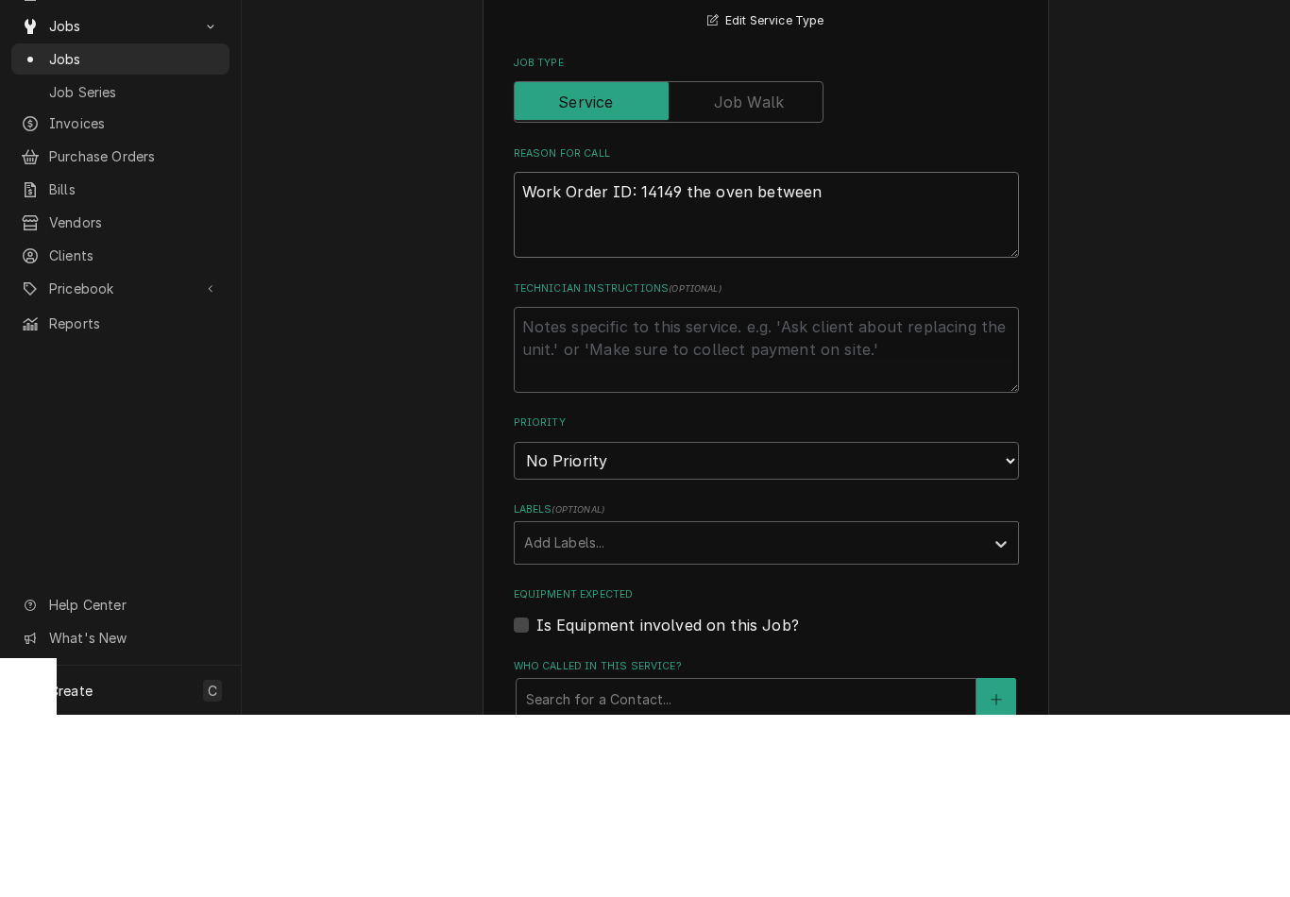
type textarea "Work Order ID: 14149 the oven between t"
type textarea "x"
type textarea "Work Order ID: 14149 the oven between th"
type textarea "x"
type textarea "Work Order ID: 14149 the oven between the"
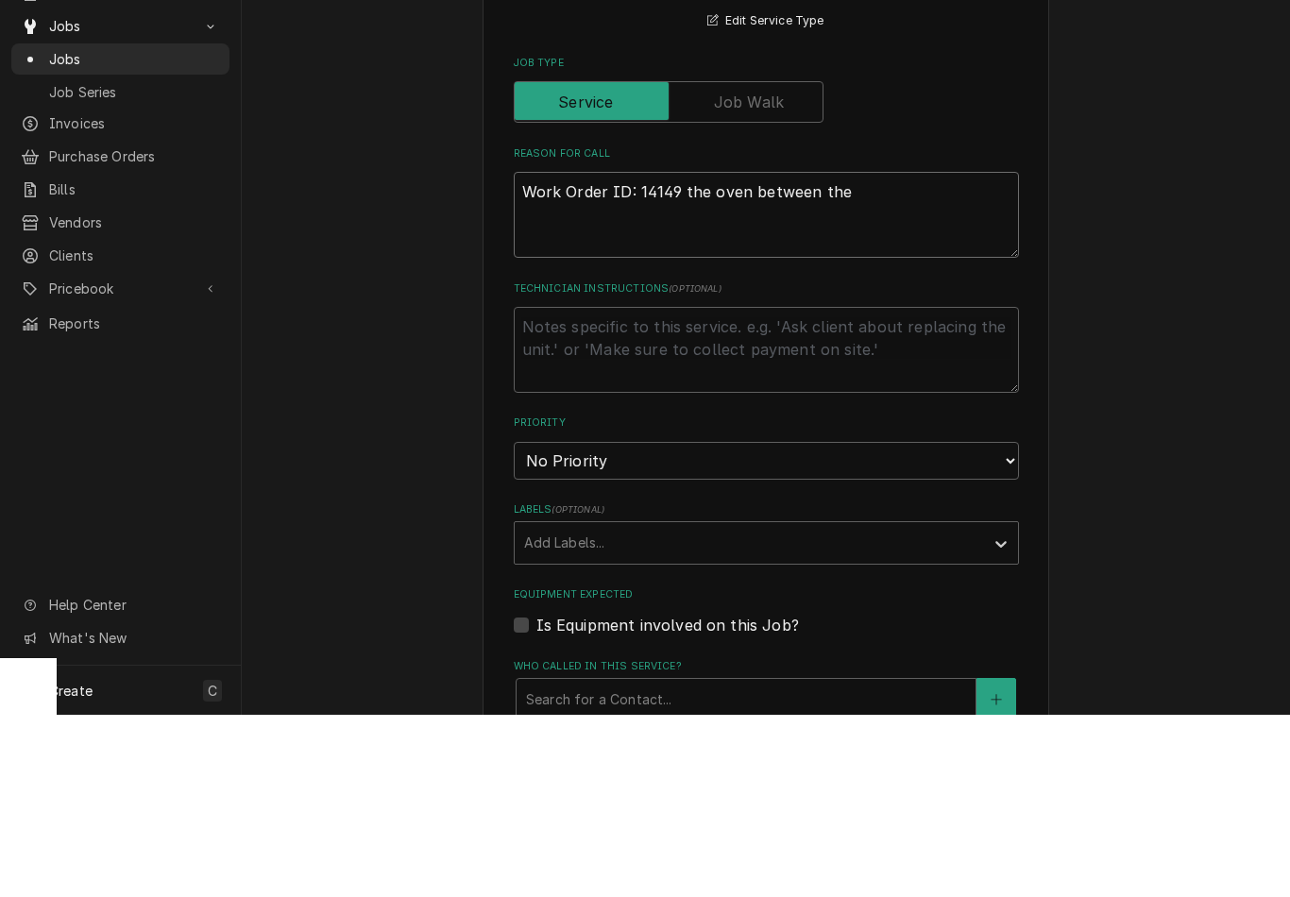
type textarea "x"
type textarea "Work Order ID: 14149 the oven between the t"
type textarea "x"
type textarea "Work Order ID: 14149 the oven between the tw"
type textarea "x"
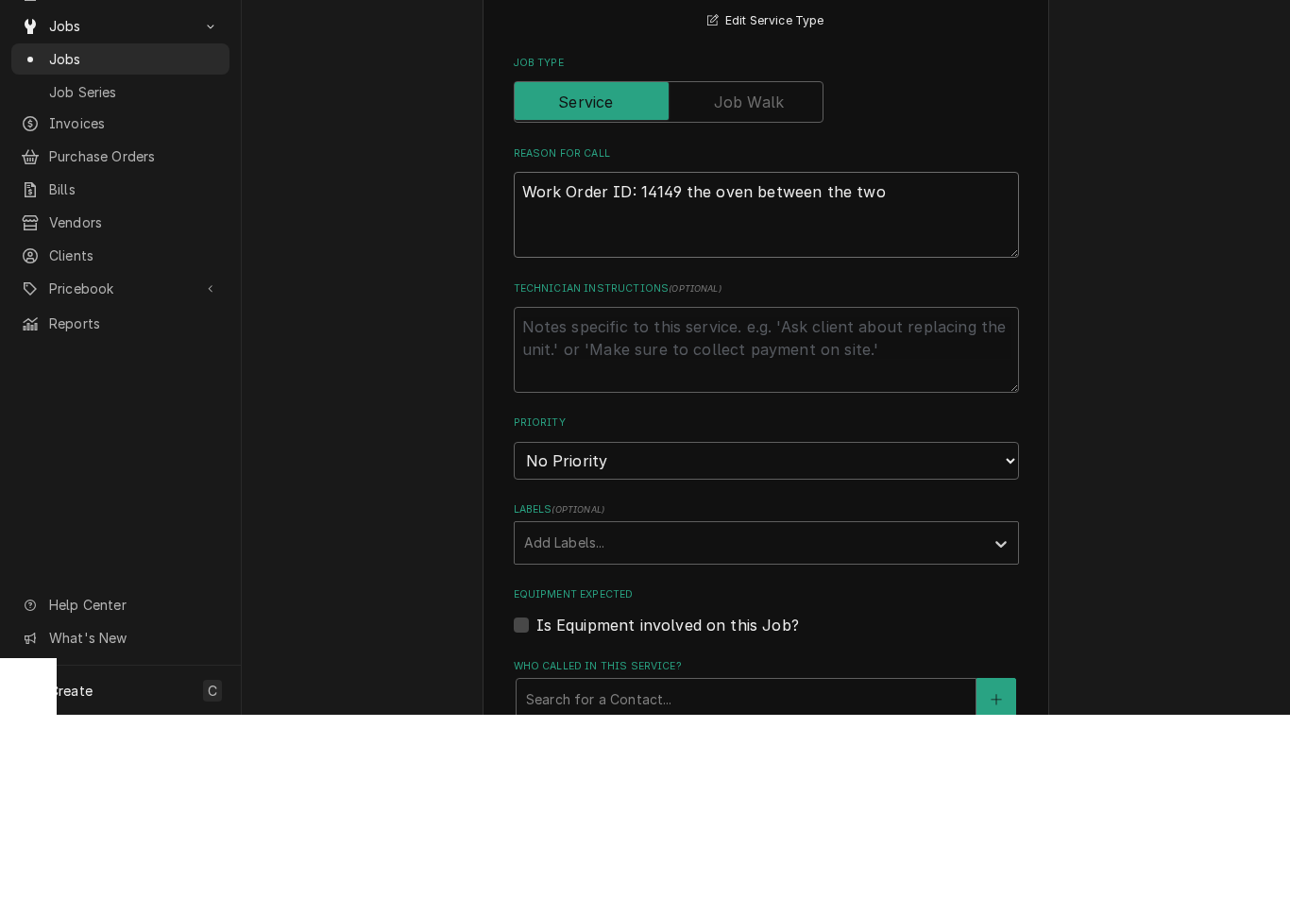
type textarea "Work Order ID: 14149 the oven between the two"
type textarea "x"
type textarea "Work Order ID: 14149 the oven between the two d"
type textarea "x"
type textarea "Work Order ID: 14149 the oven between the two de"
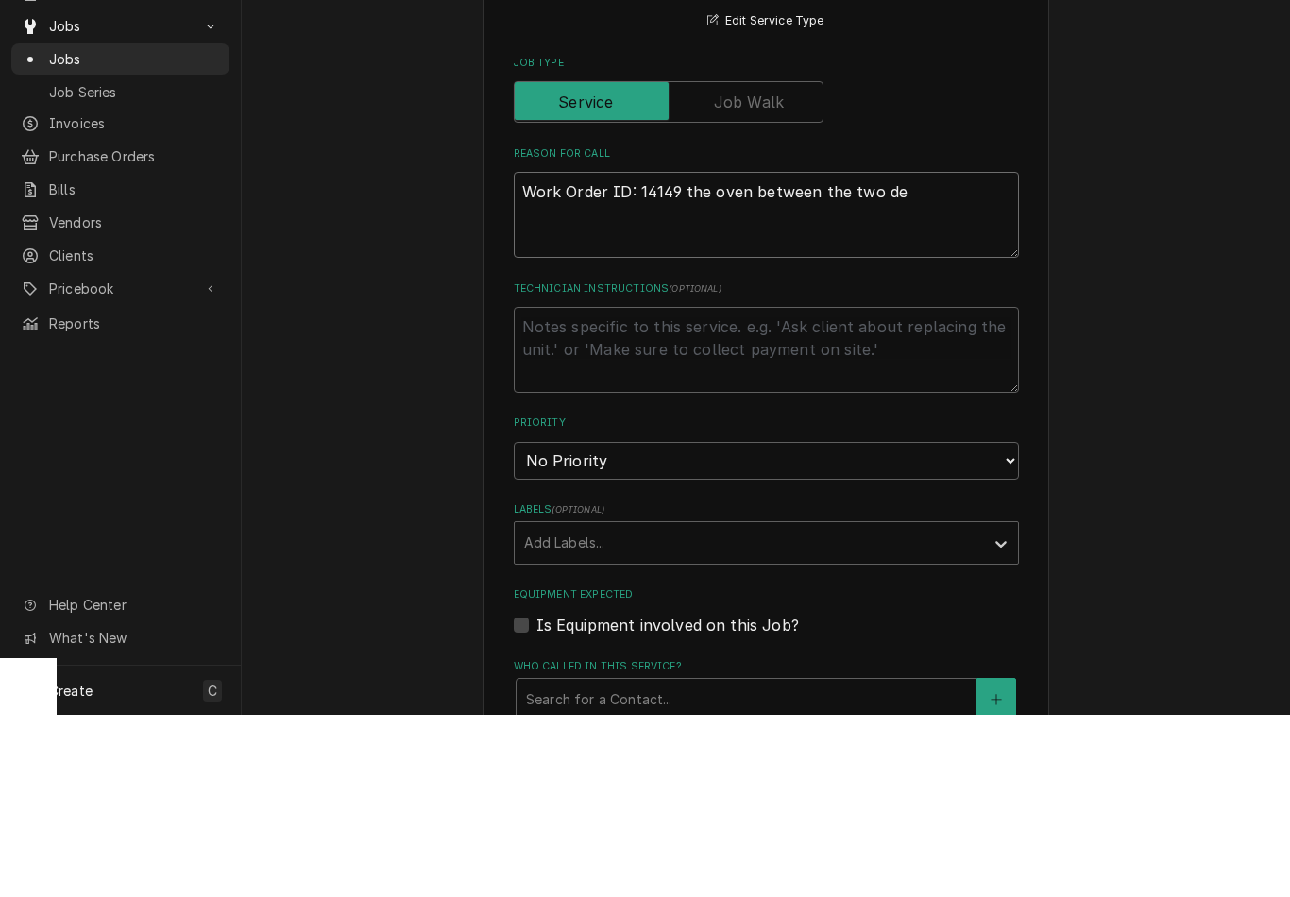
type textarea "x"
type textarea "Work Order ID: 14149 the oven between the two de"
type textarea "x"
type textarea "Work Order ID: 14149 the oven between the two de g"
type textarea "x"
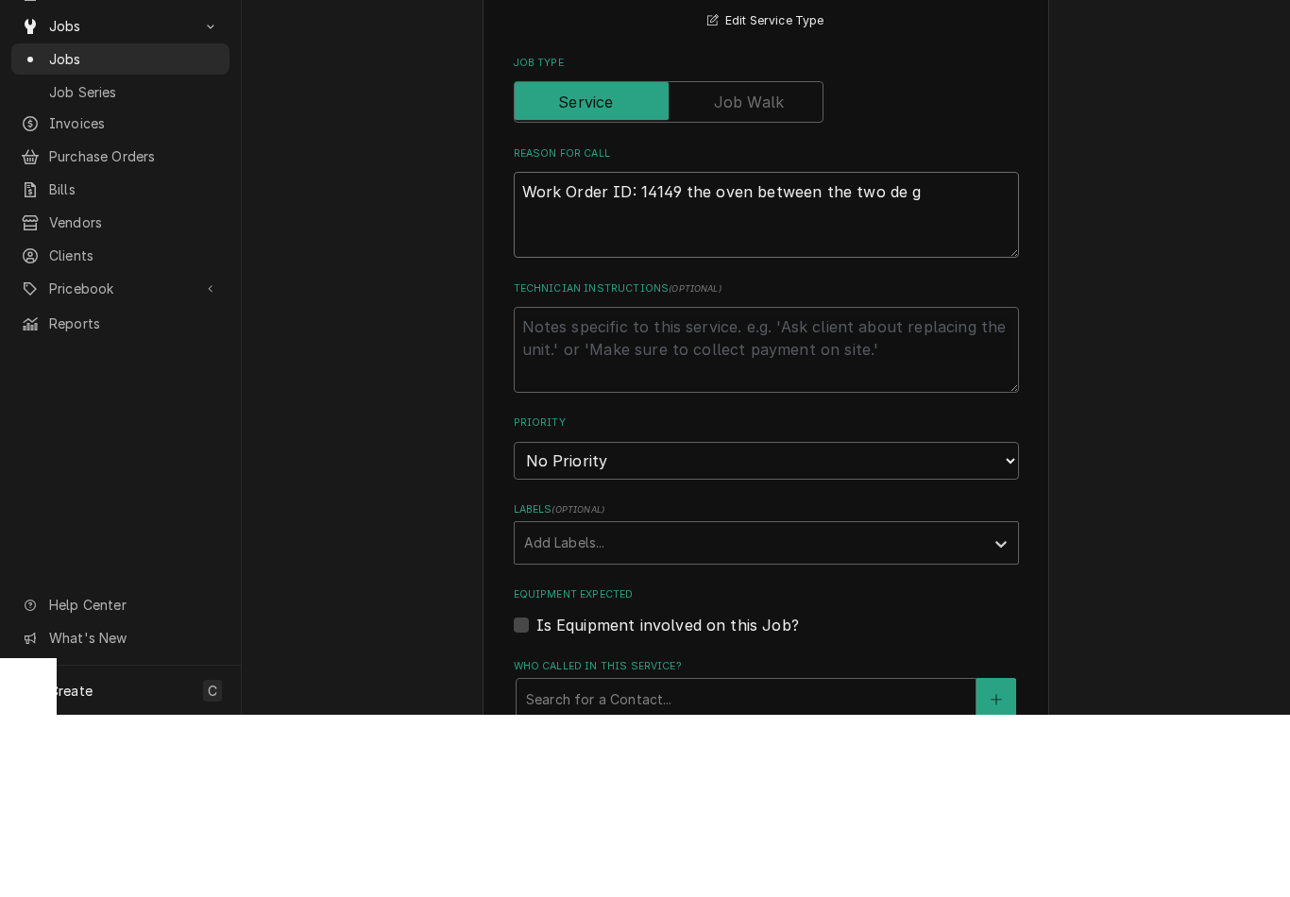
type textarea "Work Order ID: 14149 the oven between the two de gr"
type textarea "x"
type textarea "Work Order ID: 14149 the oven between the two de gri"
type textarea "x"
type textarea "Work Order ID: 14149 the oven between the two de gril"
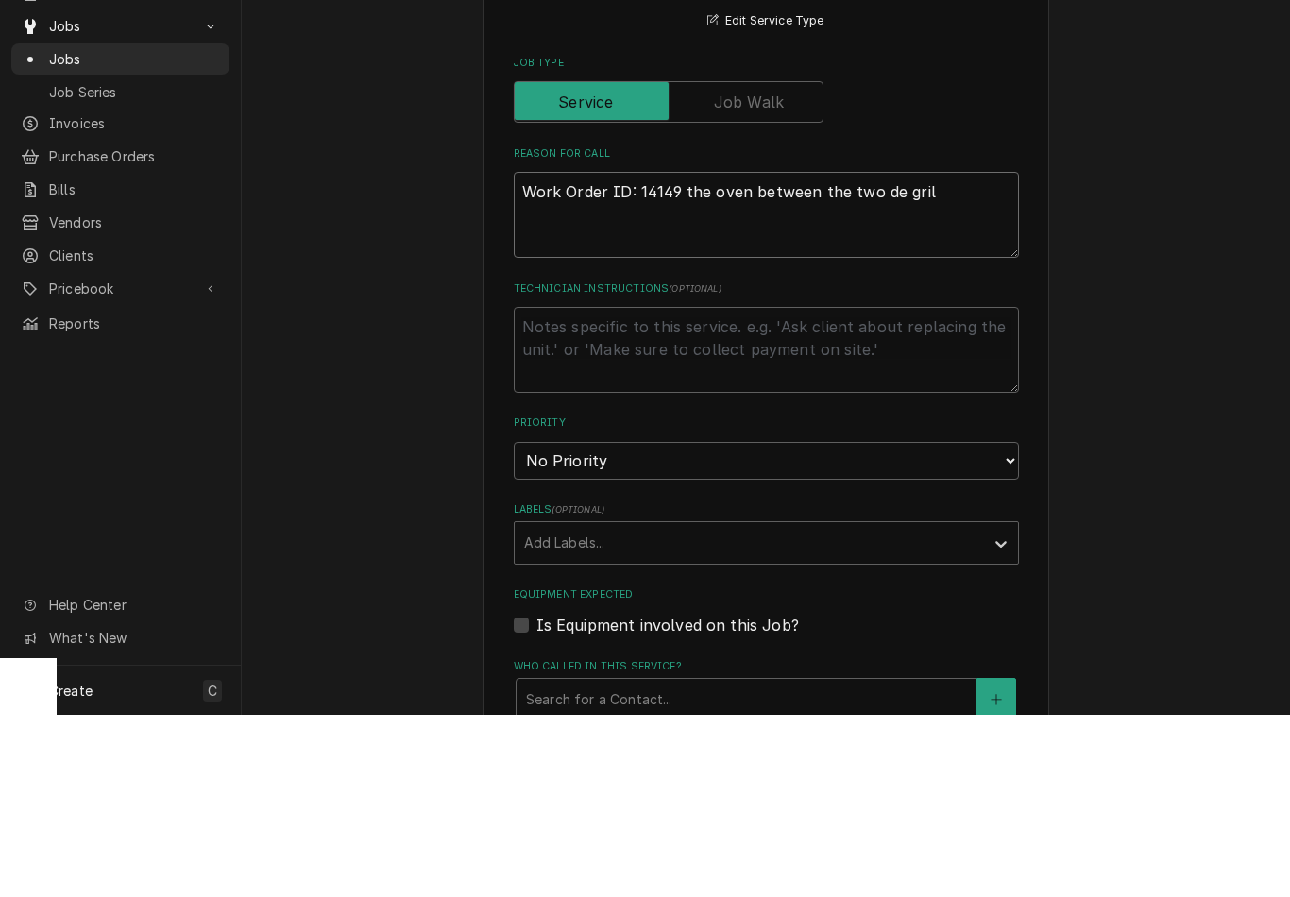
type textarea "x"
type textarea "Work Order ID: 14149 the oven between the two de grill"
type textarea "x"
type textarea "Work Order ID: 14149 the oven between the two de grill"
type textarea "x"
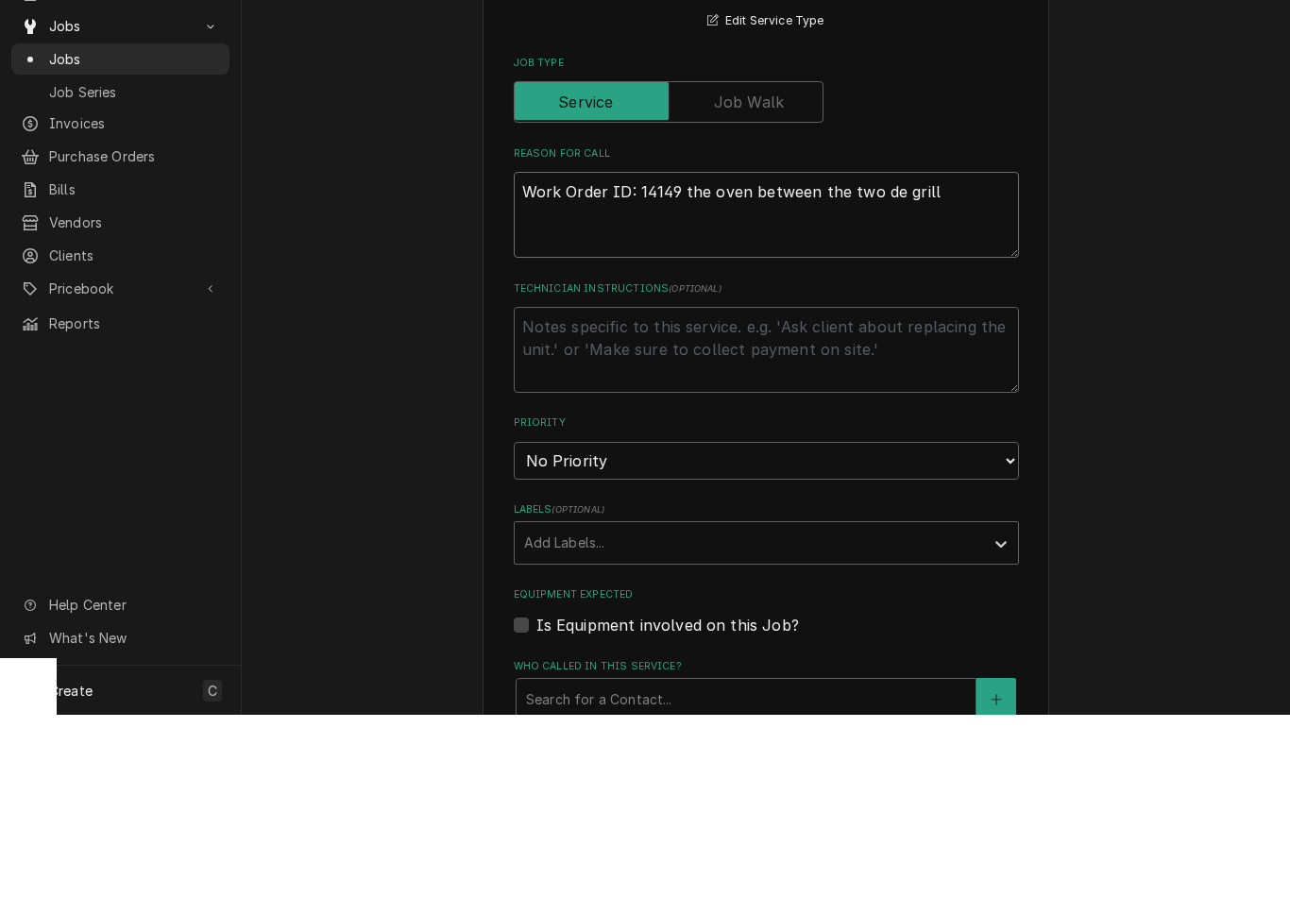
type textarea "Work Order ID: 14149 the oven between the two de grill i"
type textarea "x"
type textarea "Work Order ID: 14149 the oven between the two de grill is"
type textarea "x"
type textarea "Work Order ID: 14149 the oven between the two de grill is d"
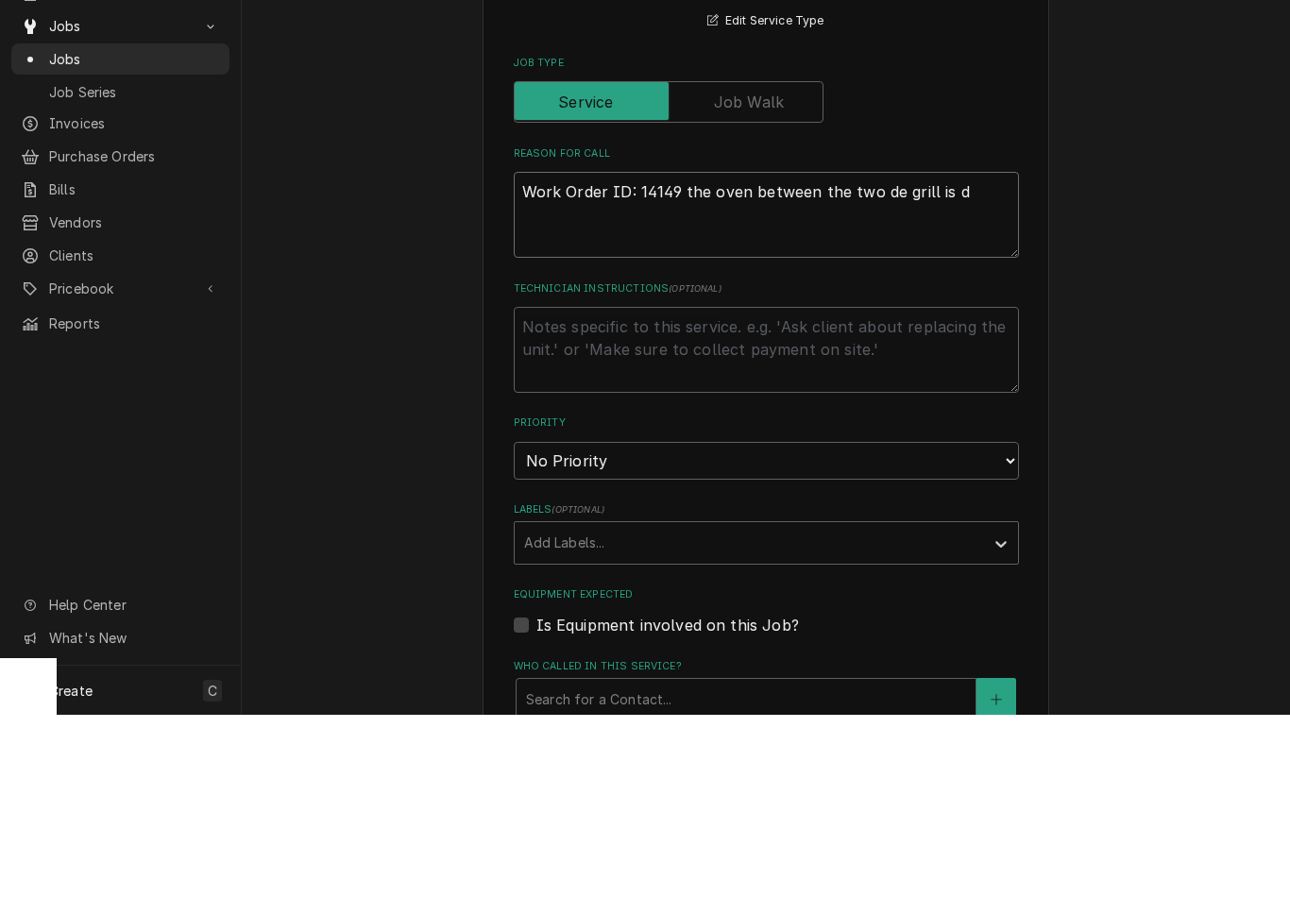
type textarea "x"
type textarea "Work Order ID: 14149 the oven between the two de grill is do"
type textarea "x"
type textarea "Work Order ID: 14149 the oven between the two de grill is dos"
type textarea "x"
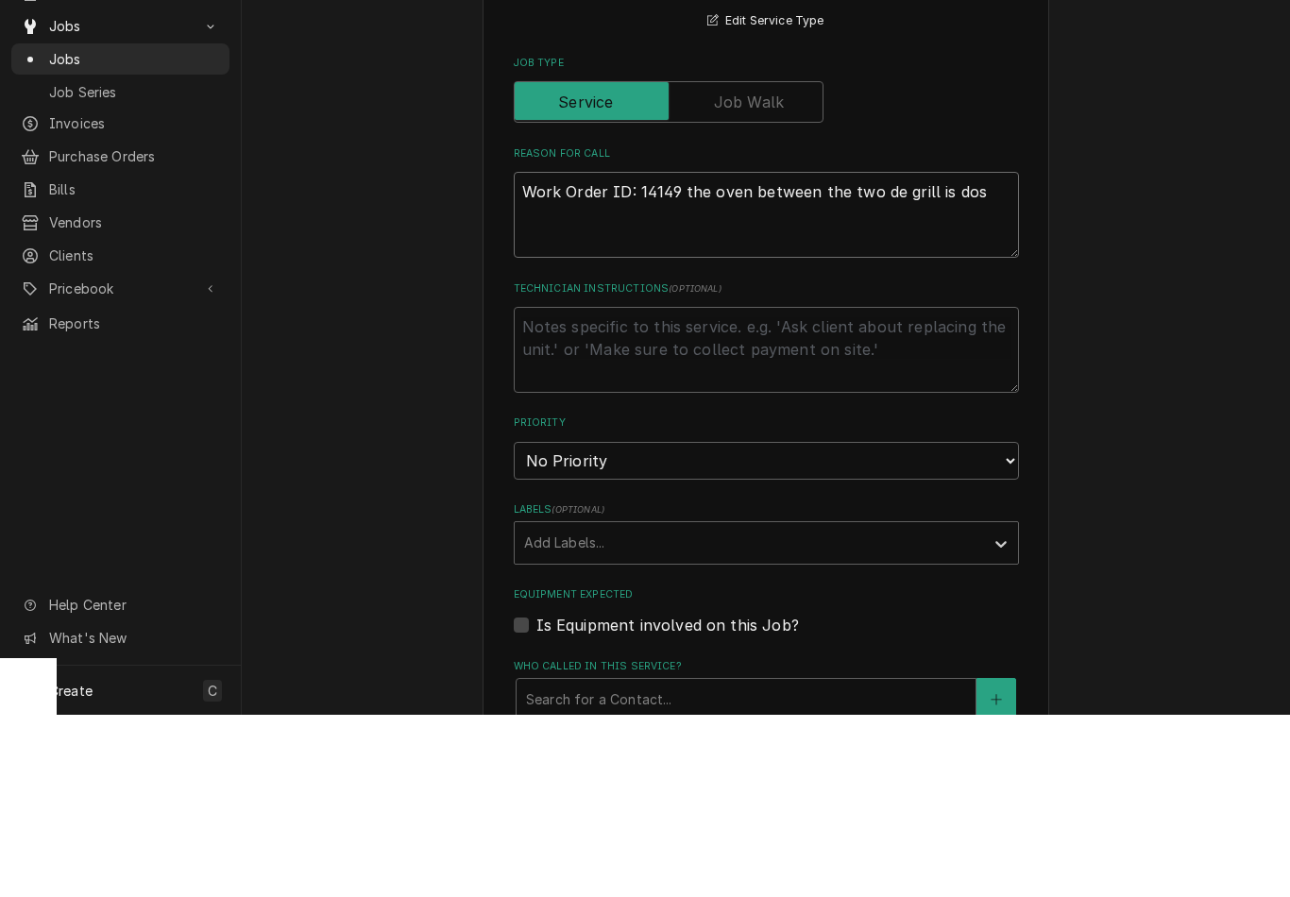
type textarea "Work Order ID: 14149 the oven between the two de grill is dost"
type textarea "x"
type textarea "Work Order ID: 14149 the oven between the two de grill is dos"
type textarea "x"
type textarea "Work Order ID: 14149 the oven between the two de grill is dose"
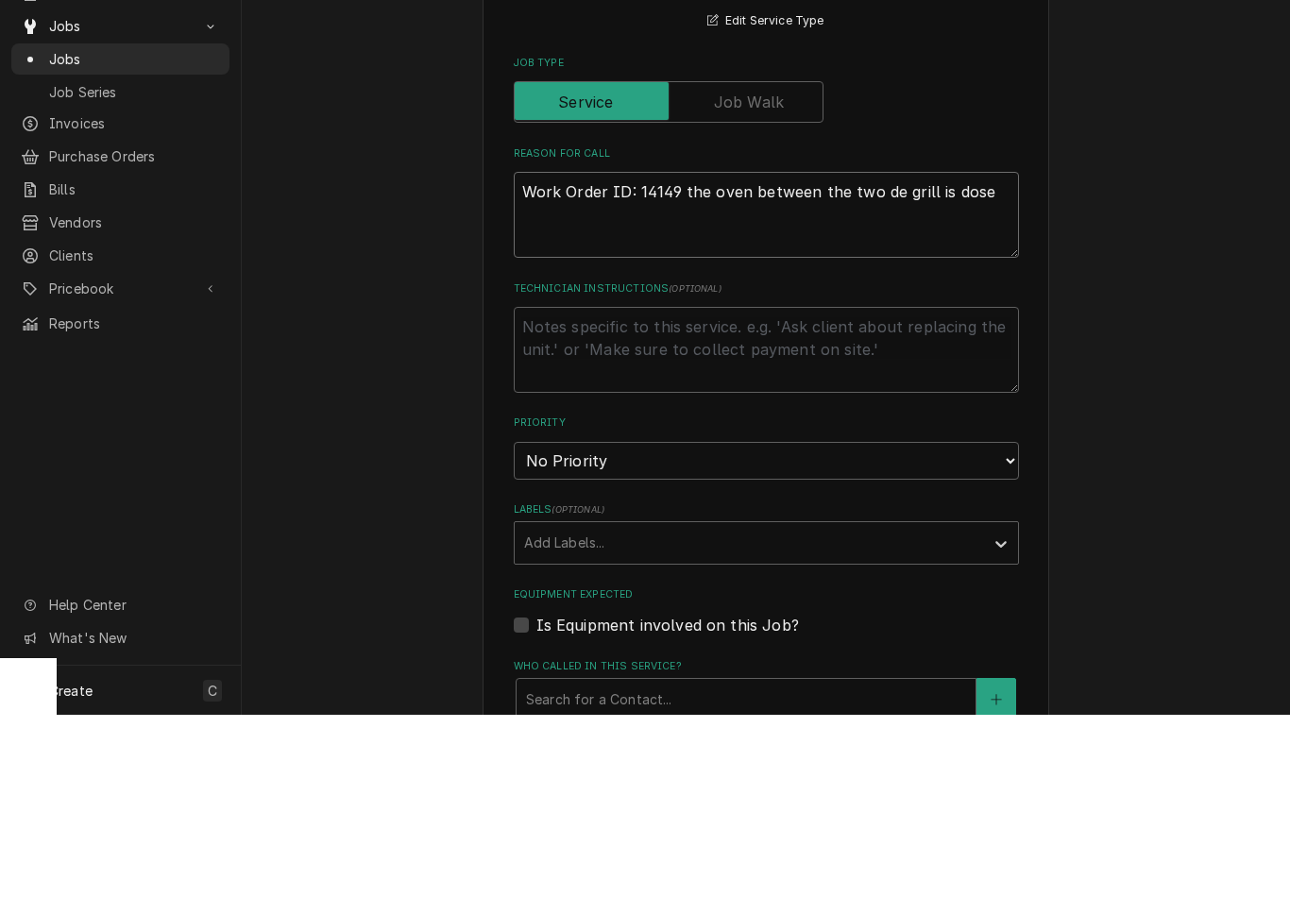
type textarea "x"
type textarea "Work Order ID: 14149 the oven between the two de grill is dosen"
type textarea "x"
type textarea "Work Order ID: 14149 the oven between the two de grill is dosent"
type textarea "x"
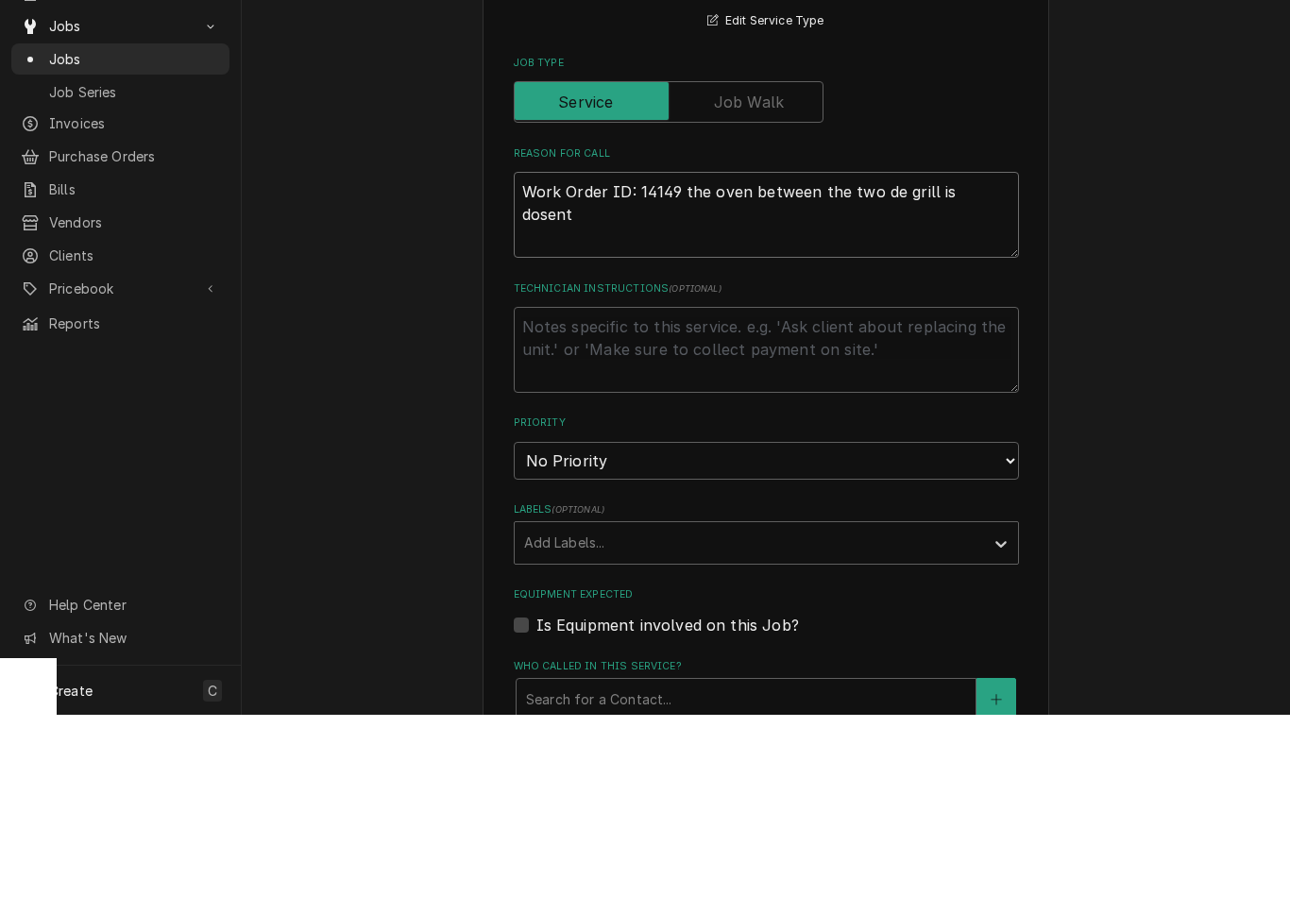
type textarea "Work Order ID: 14149 the oven between the two de grill is dosent"
type textarea "x"
type textarea "Work Order ID: 14149 the oven between the two de grill is dosent w"
type textarea "x"
type textarea "Work Order ID: 14149 the oven between the two de grill is dosent wo"
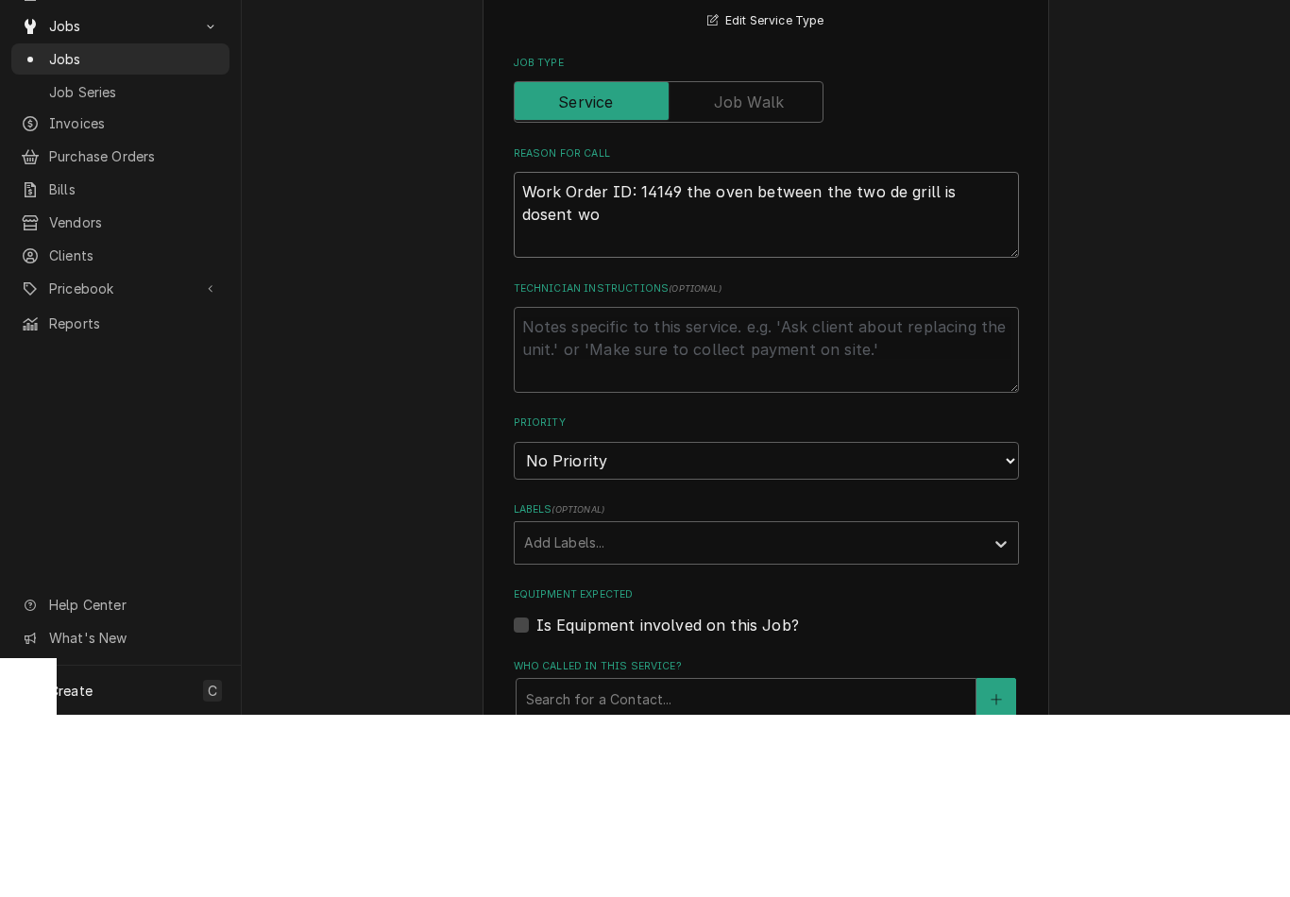
type textarea "x"
type textarea "Work Order ID: 14149 the oven between the two de grill is dosent wor"
type textarea "x"
type textarea "Work Order ID: 14149 the oven between the two de grill is dosent work"
type textarea "x"
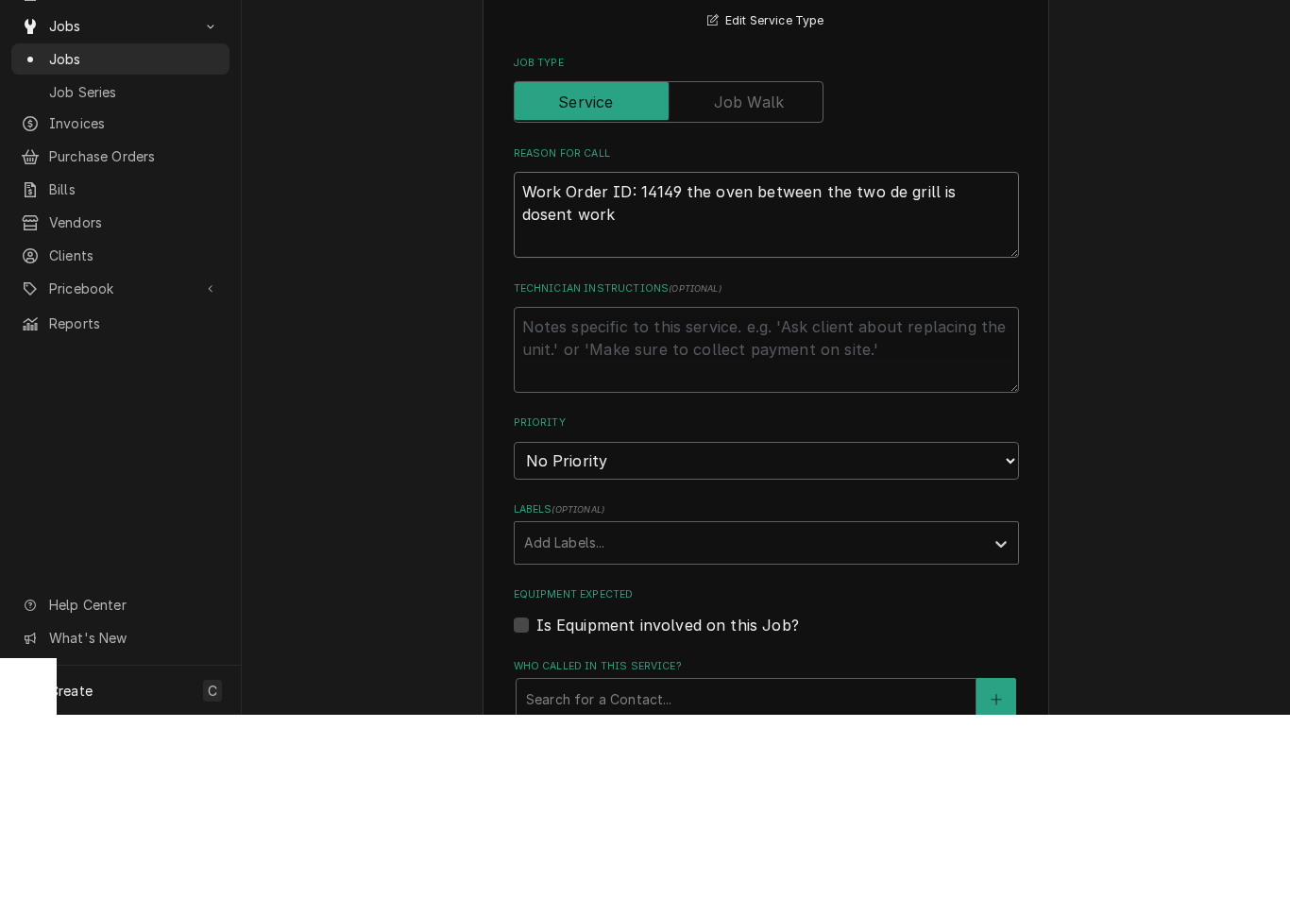
type textarea "Work Order ID: 14149 the oven between the two de grill is dosent work."
type textarea "x"
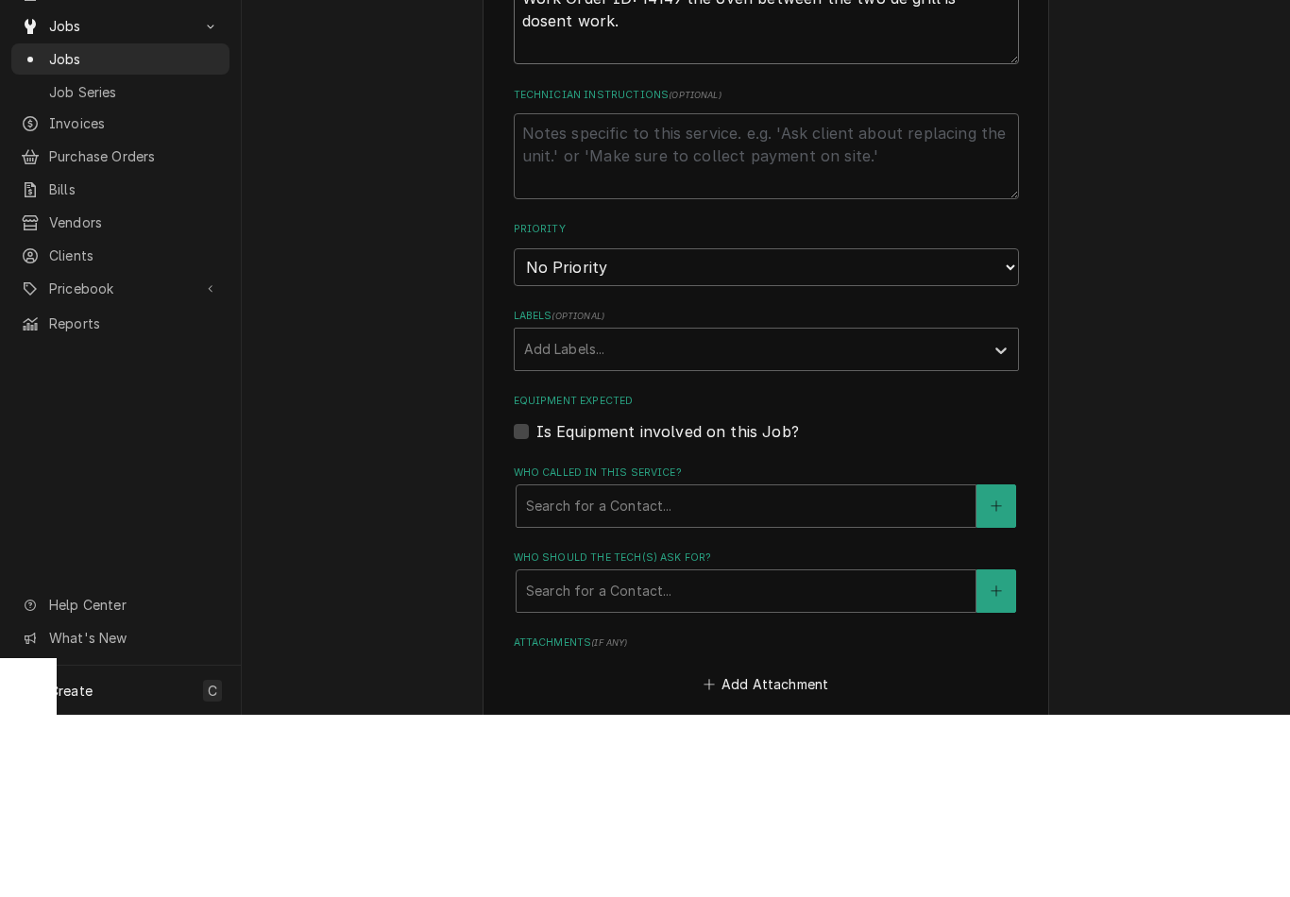
scroll to position [723, 0]
type textarea "Work Order ID: 14149 the oven between the two de grill is dosent work."
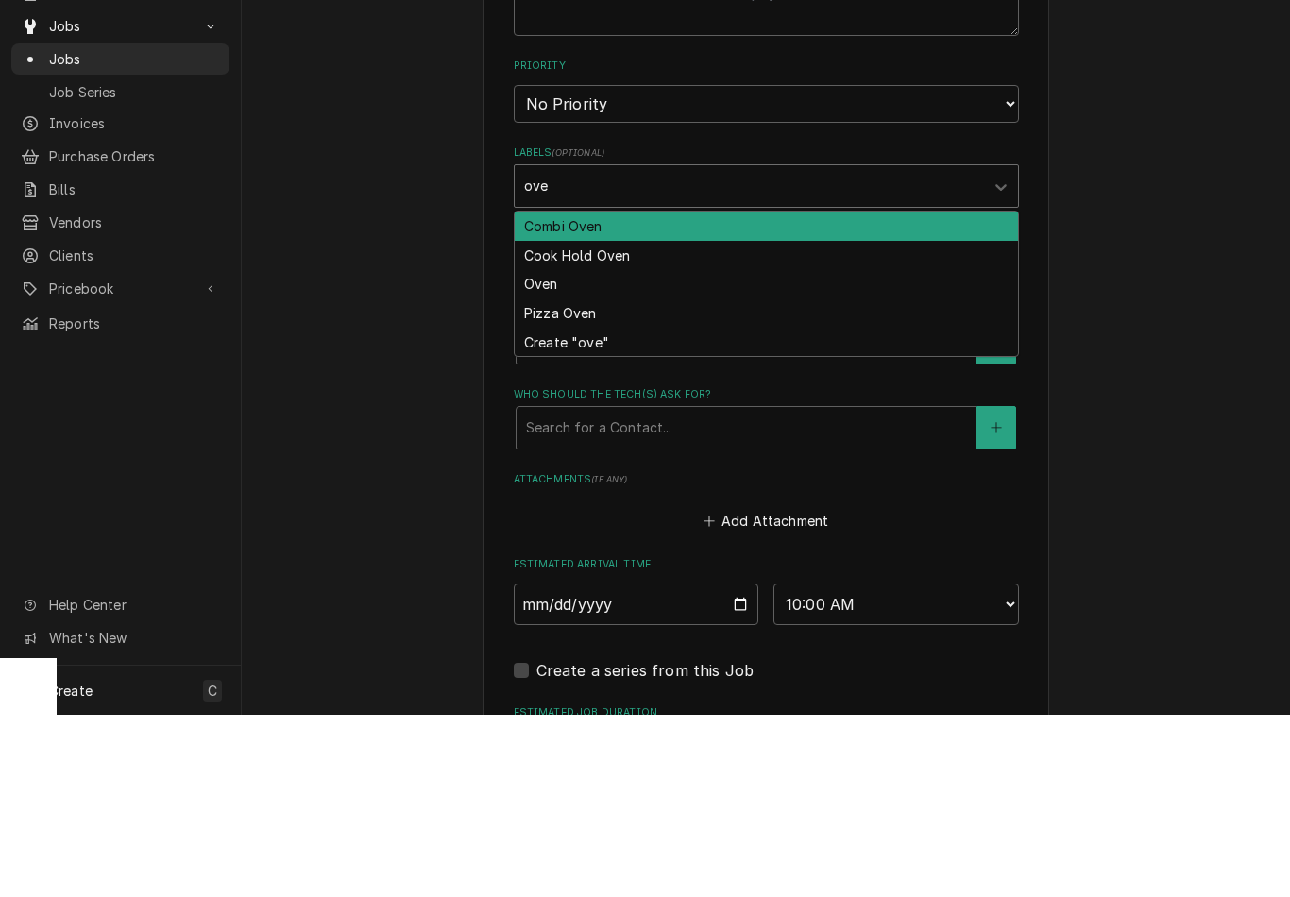
scroll to position [885, 0]
click at [568, 451] on div "Oven" at bounding box center [766, 465] width 503 height 29
type input "ove"
type textarea "x"
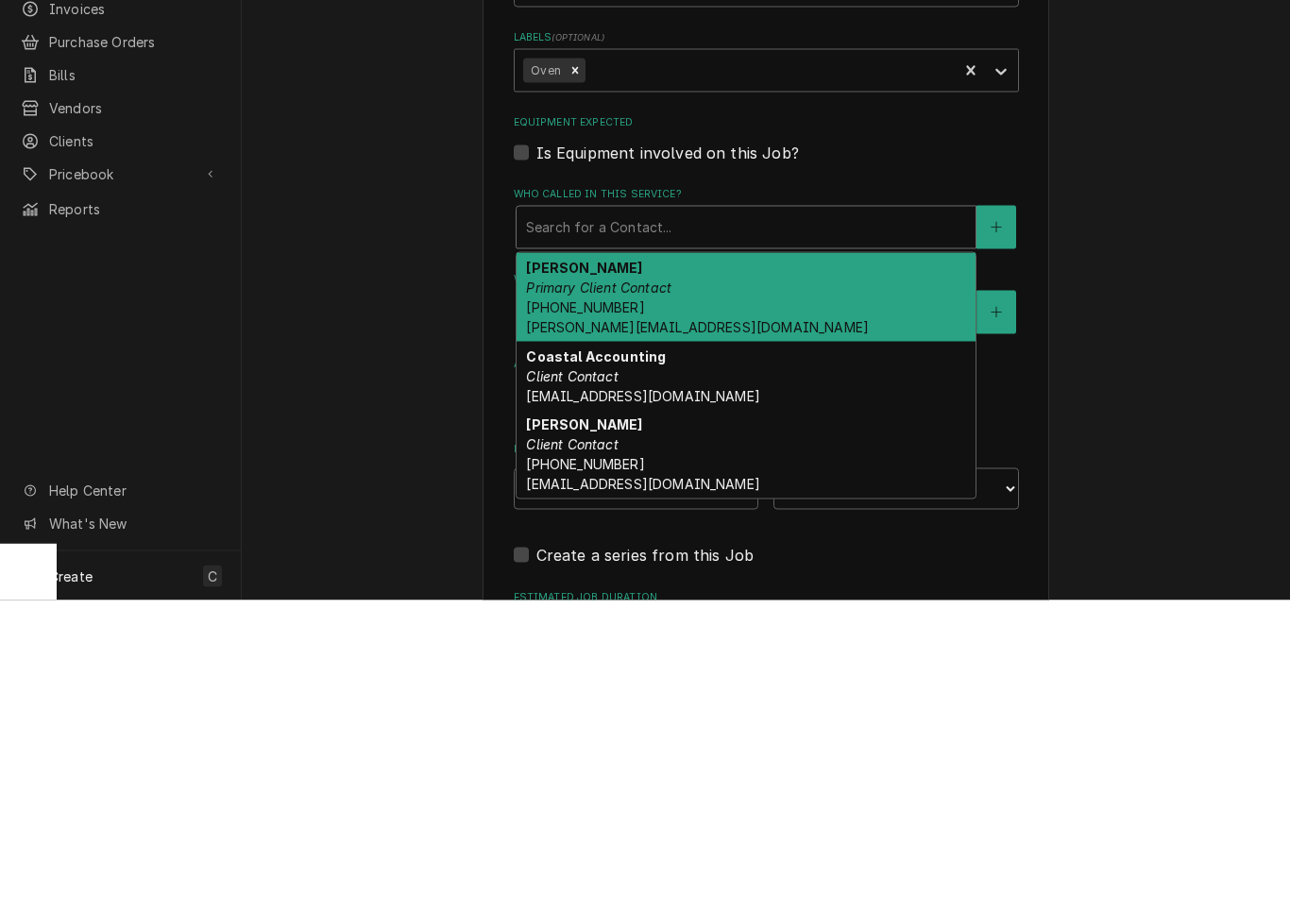
click at [651, 576] on em "Primary Client Contact" at bounding box center [598, 584] width 145 height 16
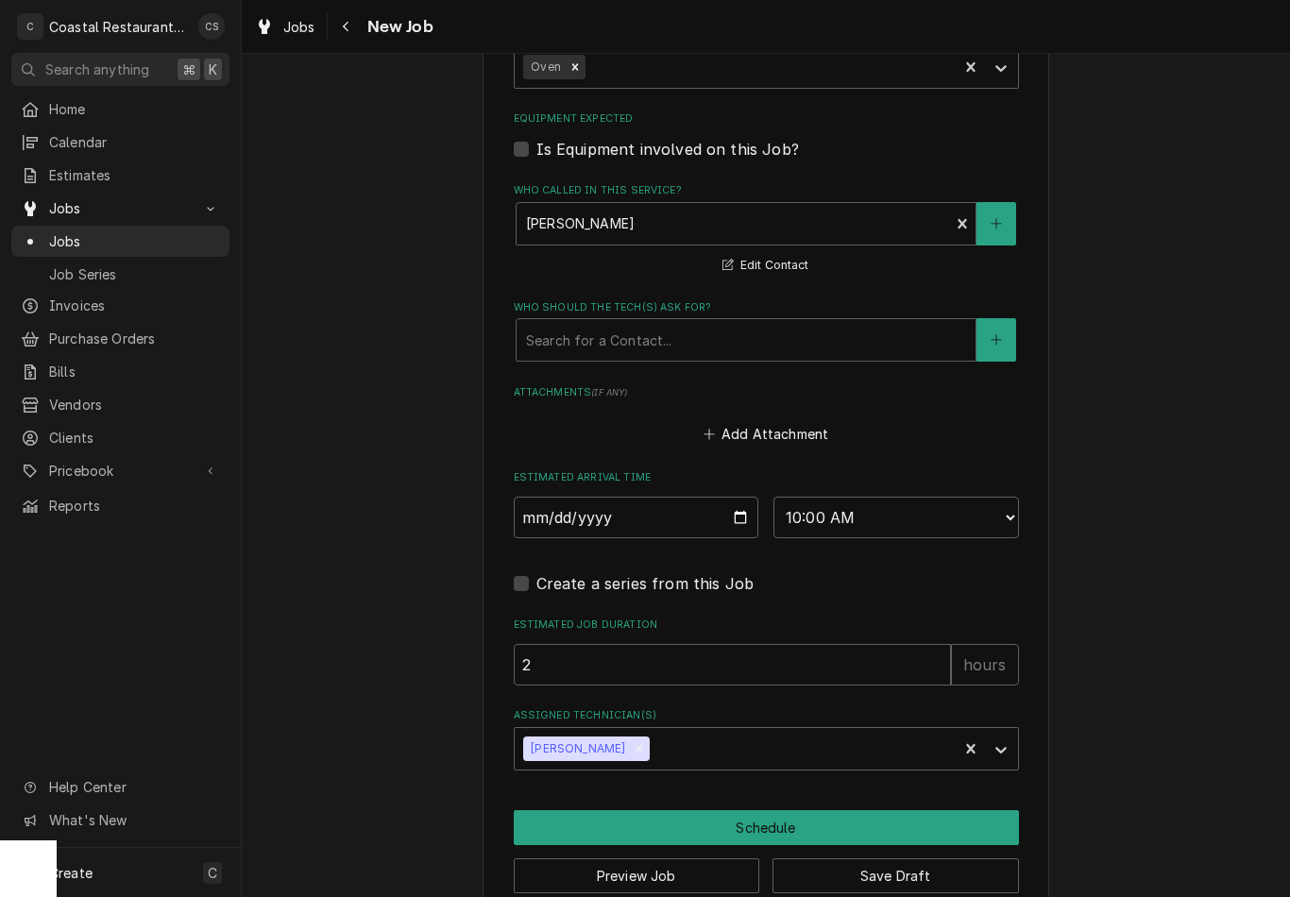
scroll to position [1189, 0]
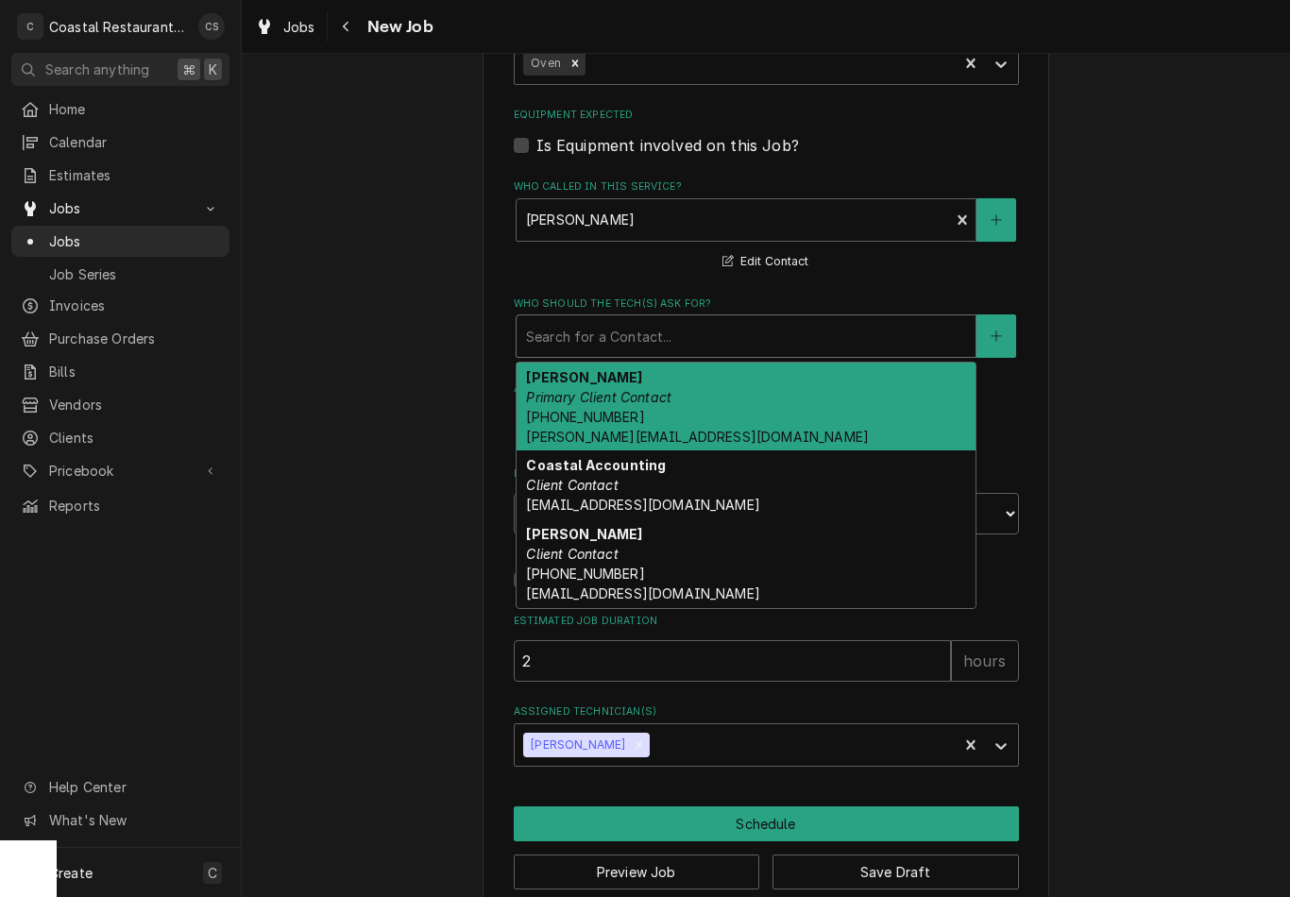
click at [656, 389] on em "Primary Client Contact" at bounding box center [598, 397] width 145 height 16
type textarea "x"
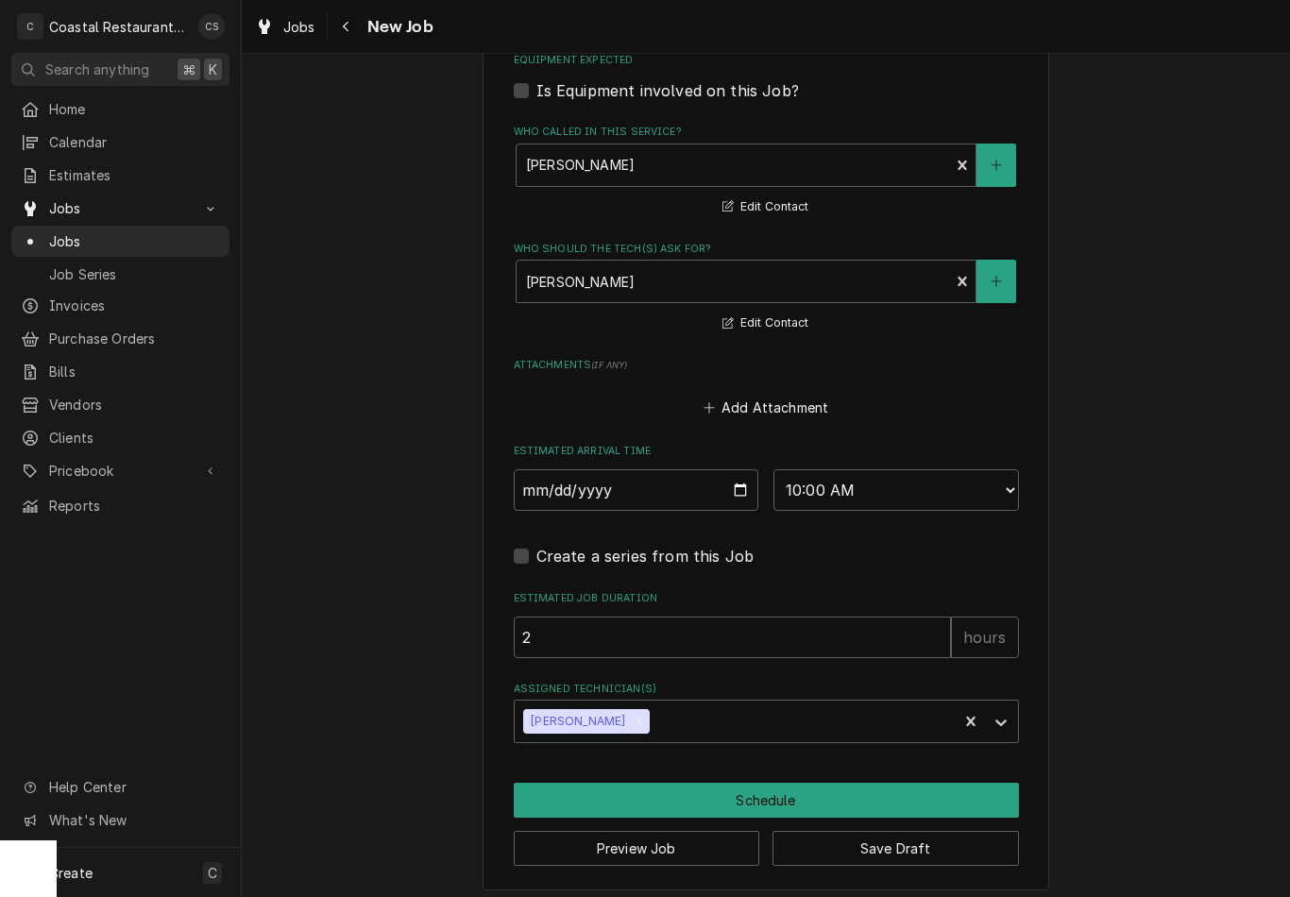
scroll to position [1243, 0]
click at [663, 619] on input "2" at bounding box center [732, 639] width 437 height 42
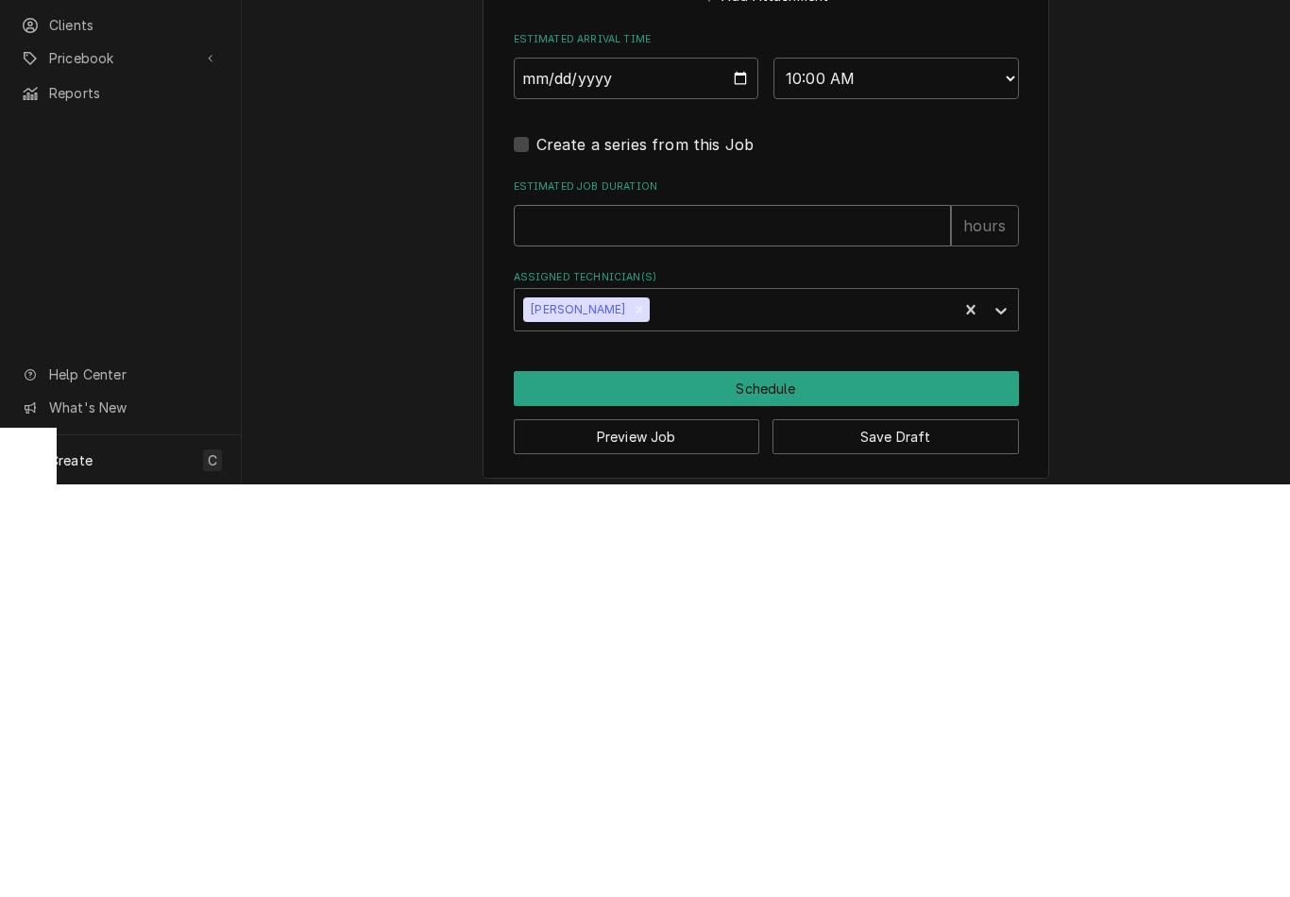
type textarea "x"
type input "1"
type textarea "x"
type input "1"
click at [780, 784] on button "Schedule" at bounding box center [766, 801] width 505 height 35
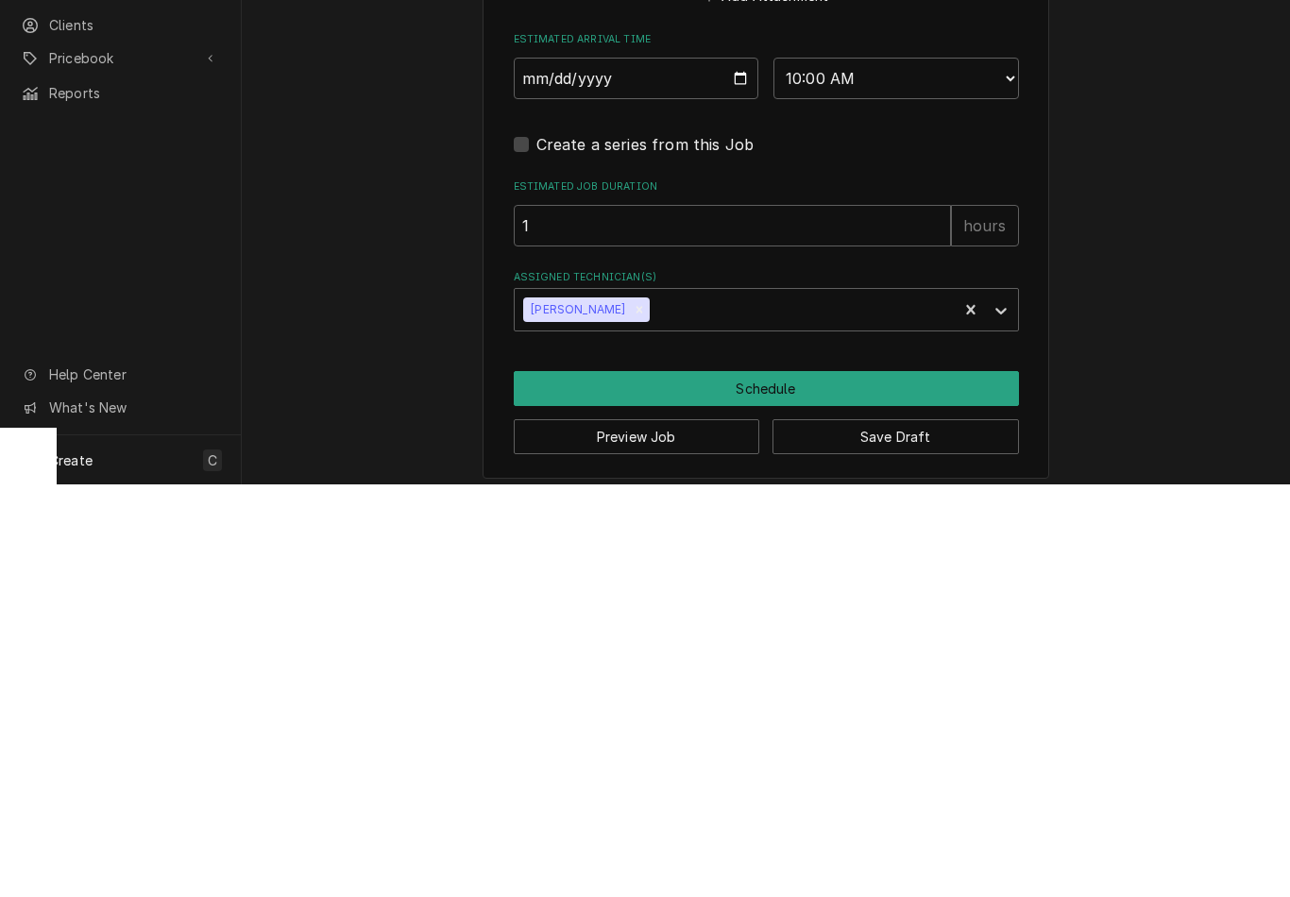
scroll to position [1224, 0]
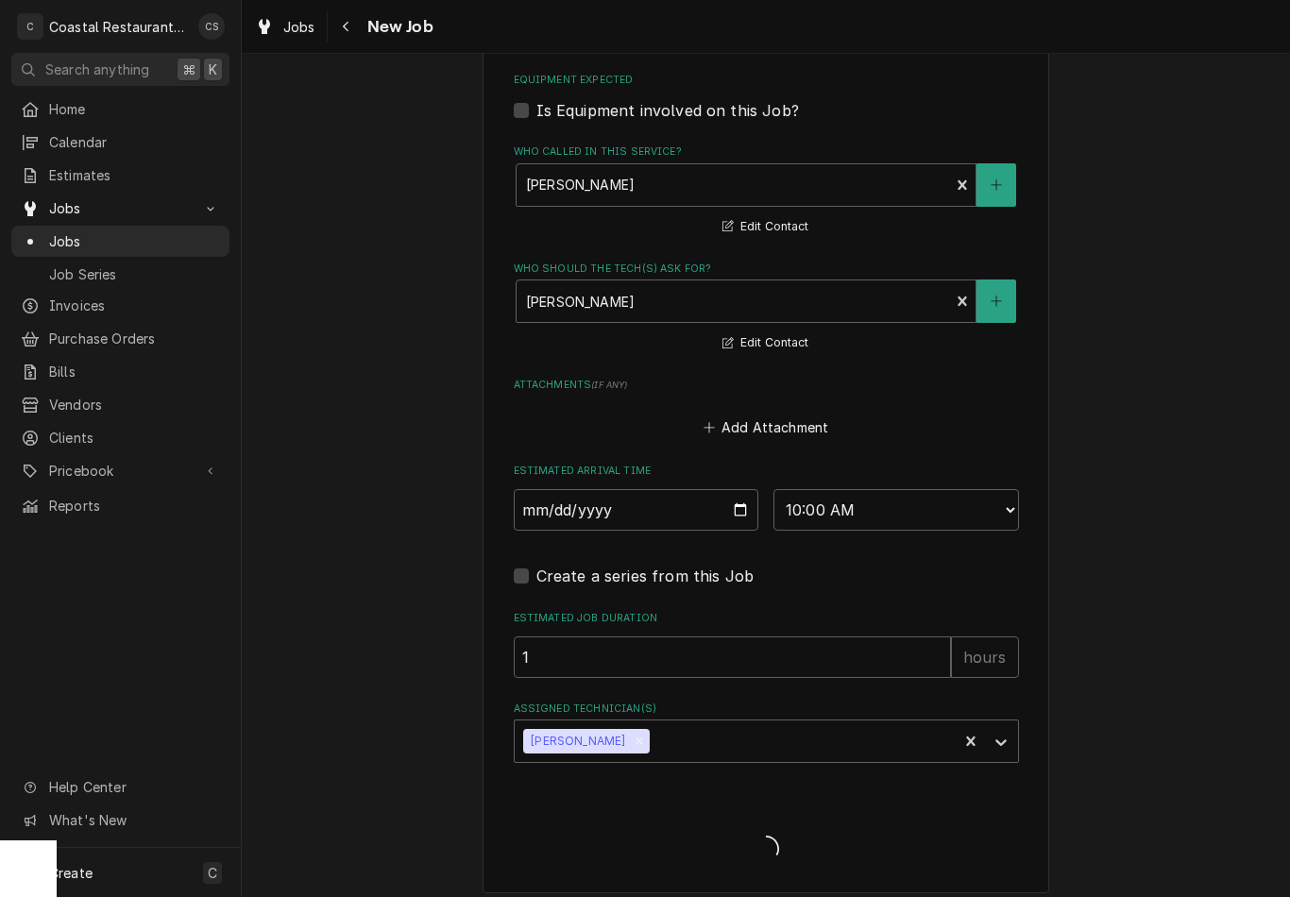
type textarea "x"
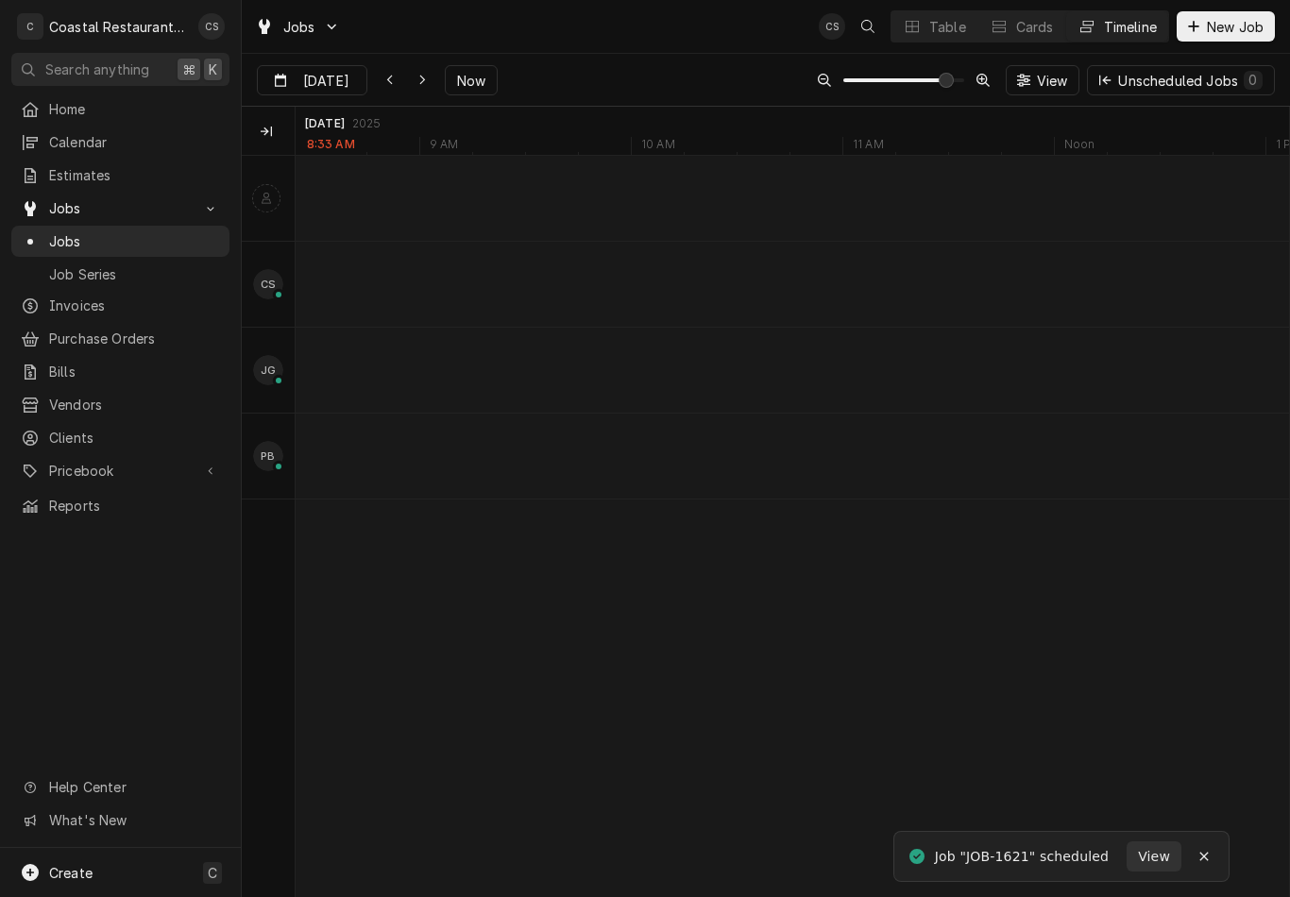
scroll to position [0, 19708]
